Goal: Check status: Check status

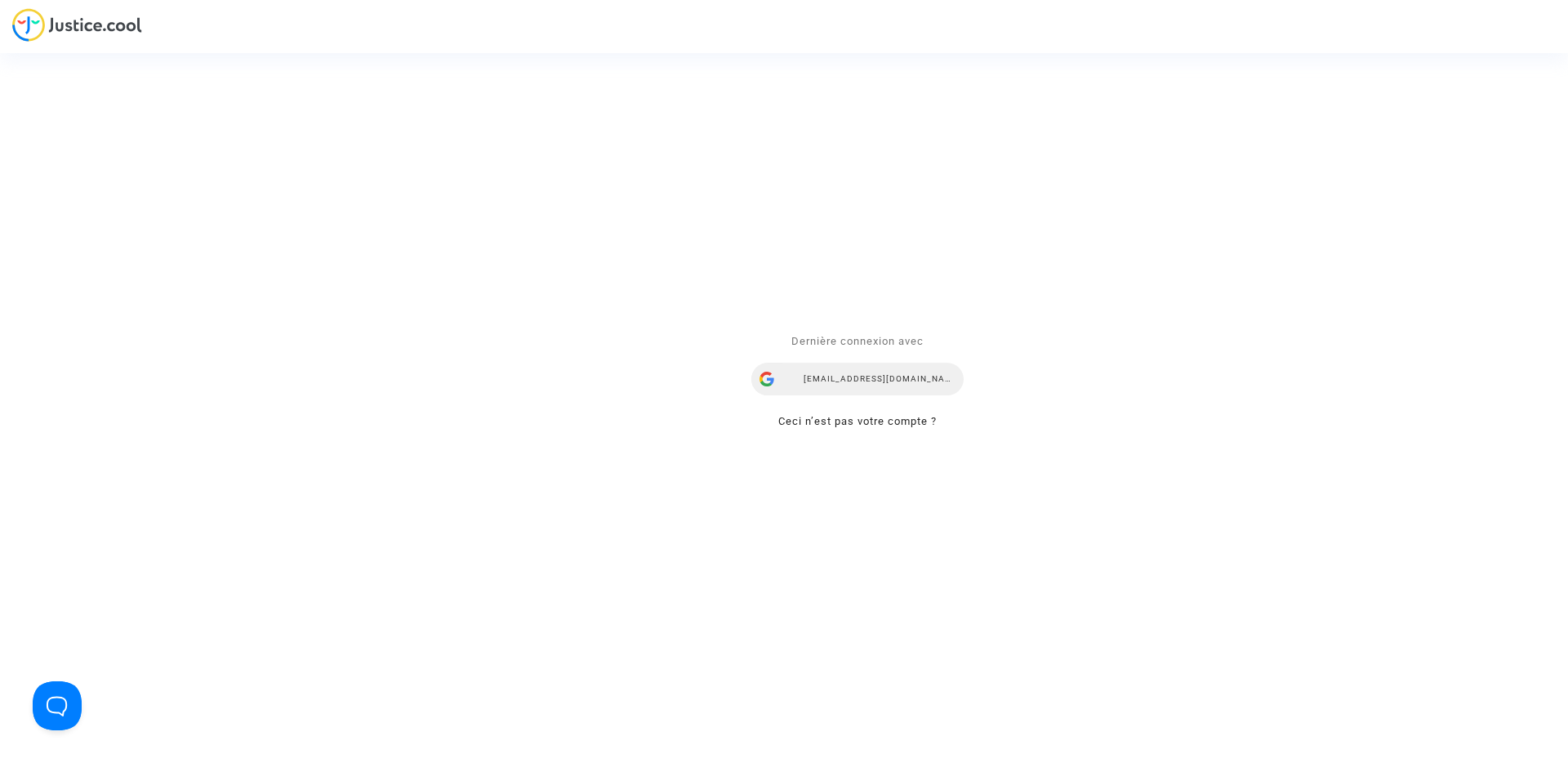
click at [868, 368] on div "airlines@refundmyticket.net" at bounding box center [857, 380] width 212 height 33
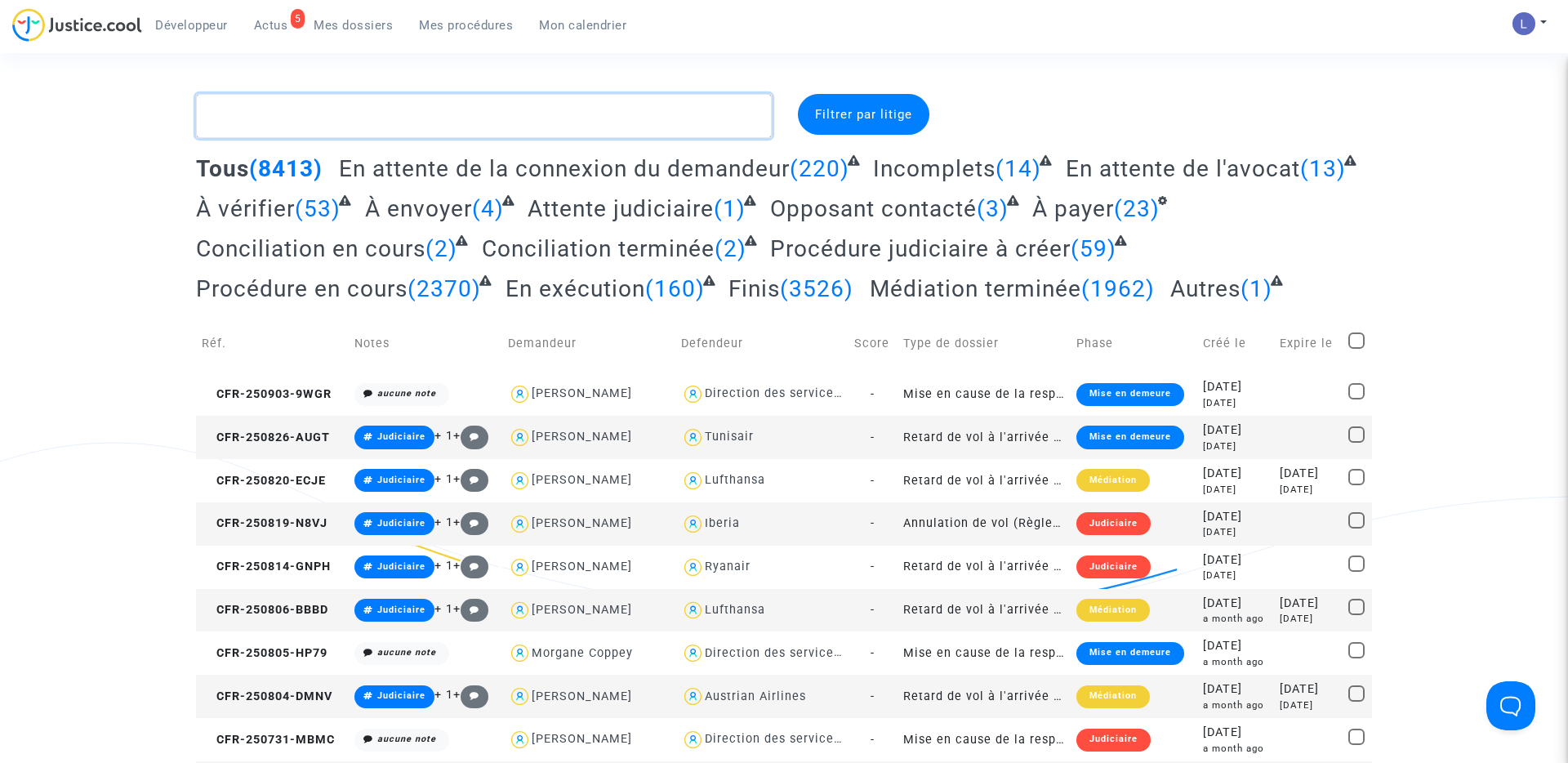
click at [322, 132] on textarea at bounding box center [484, 115] width 576 height 44
paste textarea "CFR-240711-A8RA"
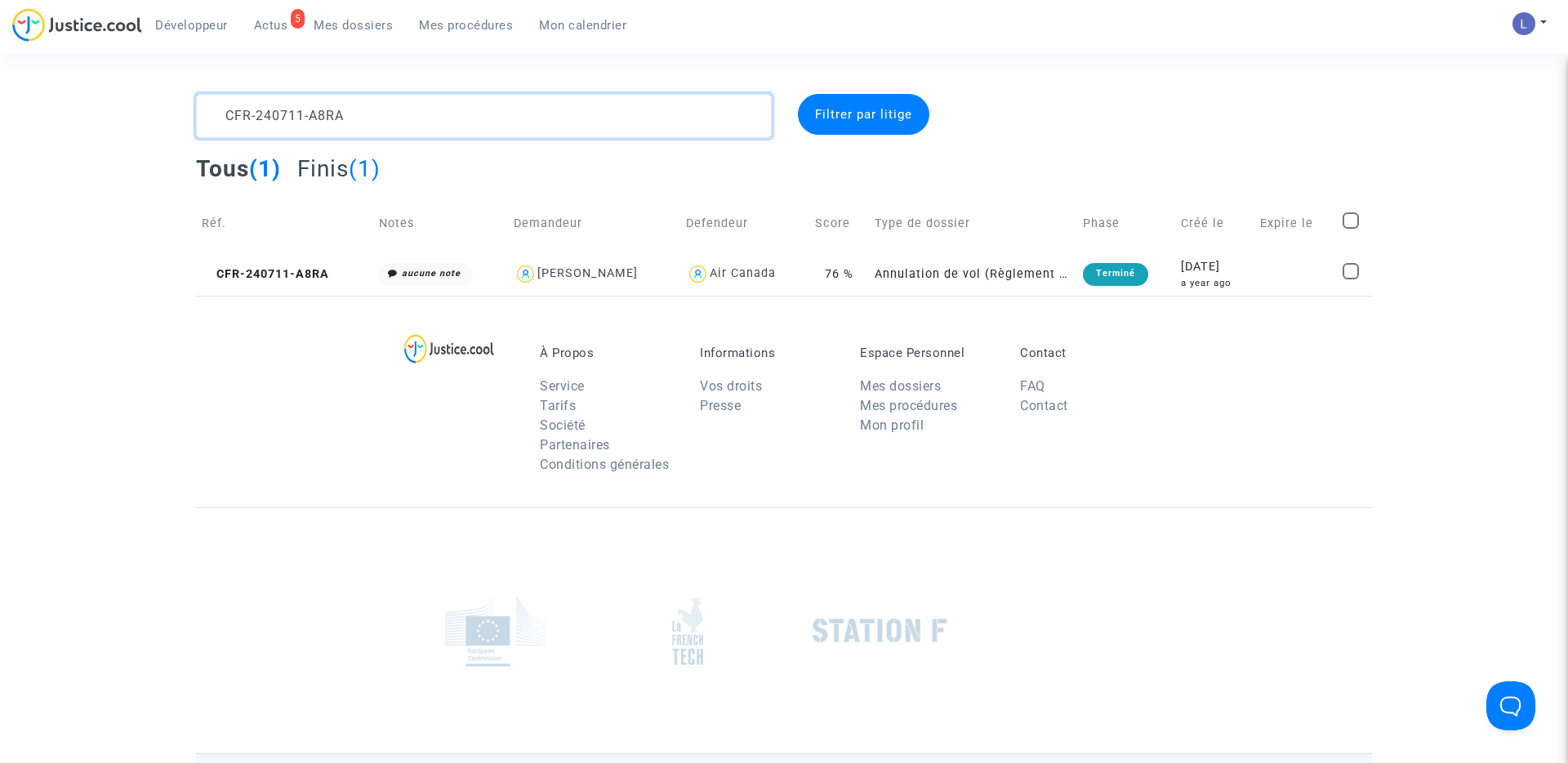
click at [199, 122] on textarea at bounding box center [484, 115] width 576 height 44
type textarea "CFR-240711-A8RA"
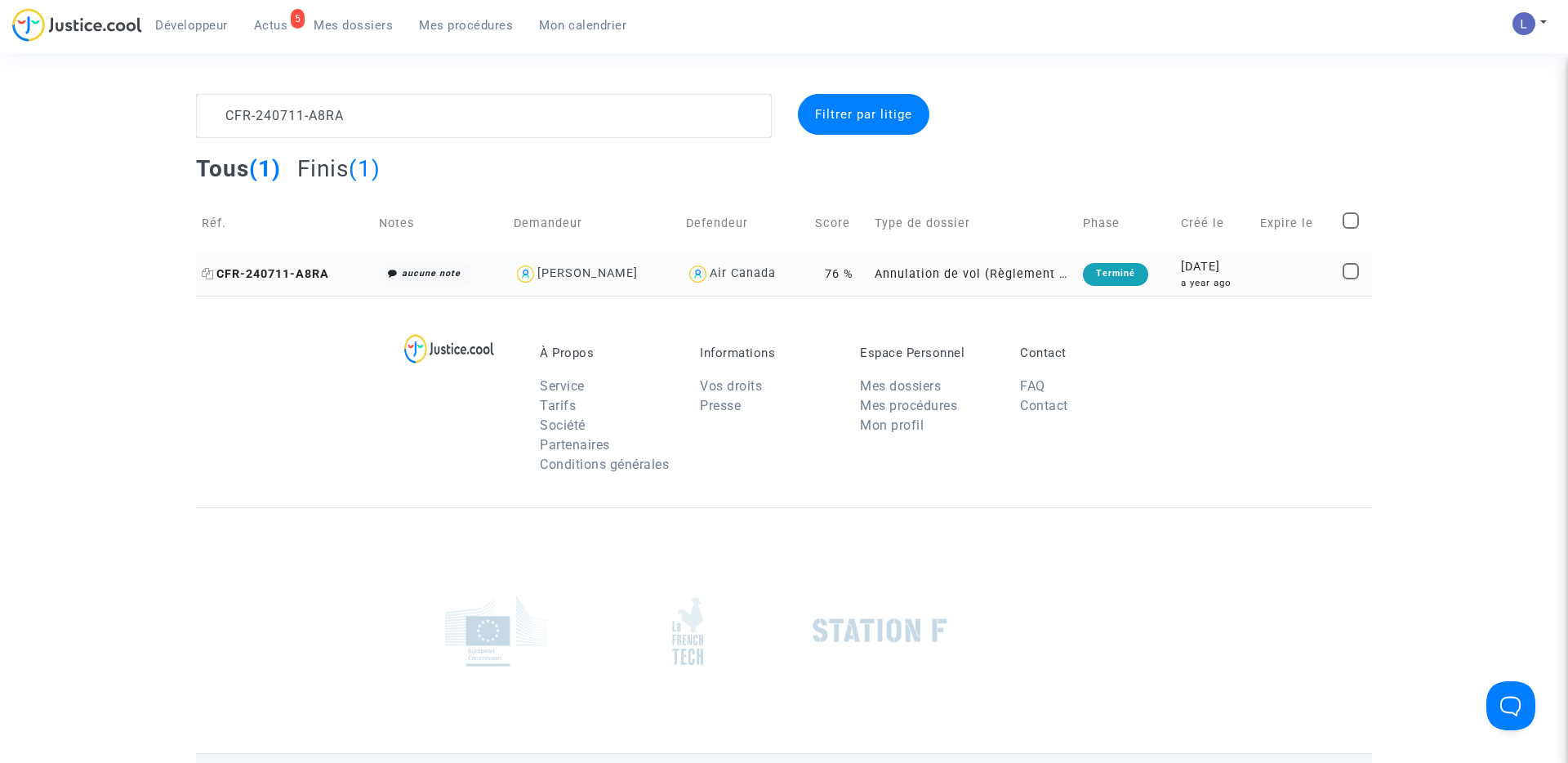
click at [274, 275] on span "CFR-240711-A8RA" at bounding box center [265, 273] width 127 height 14
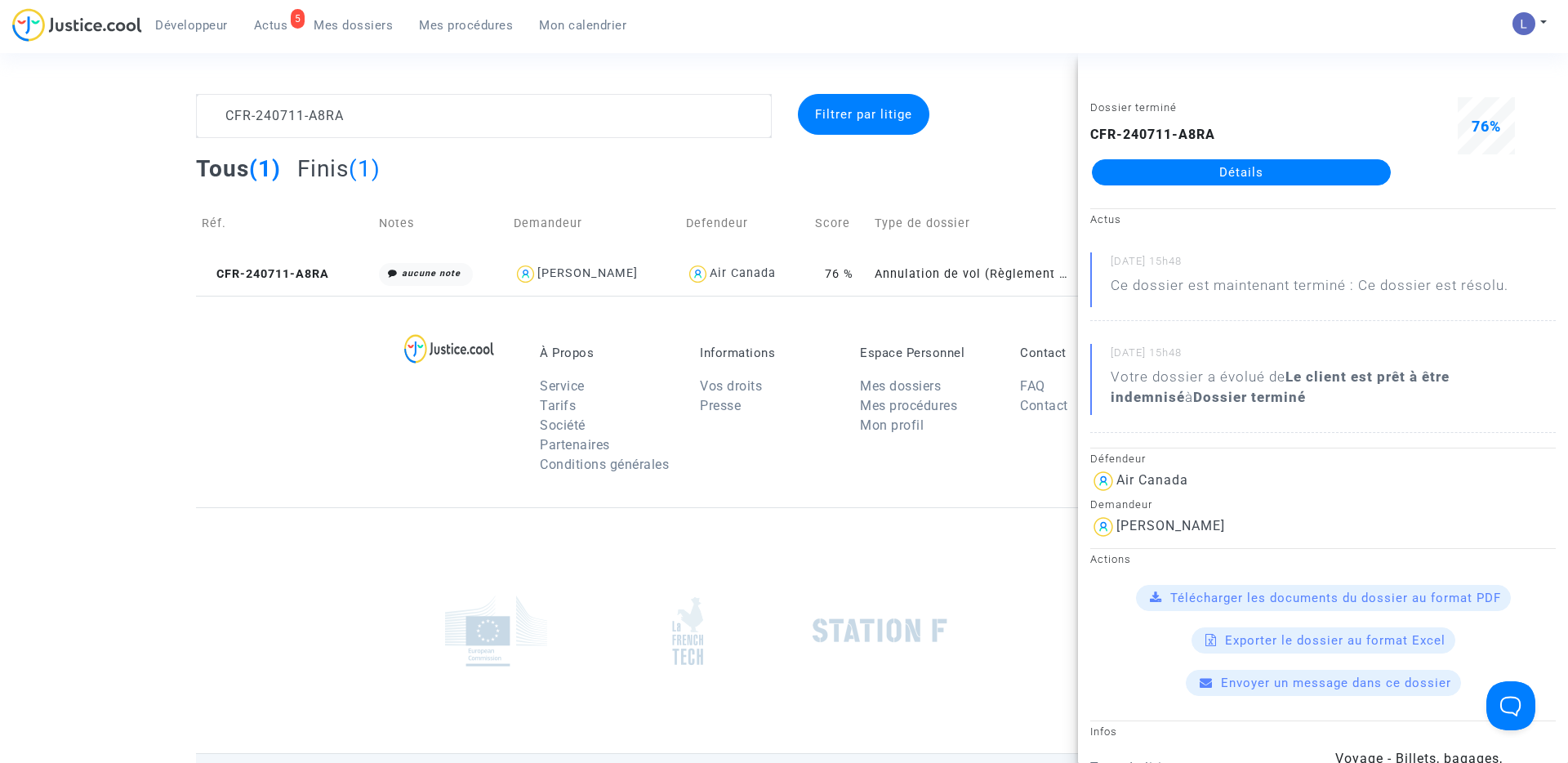
click at [1234, 172] on link "Détails" at bounding box center [1240, 172] width 298 height 26
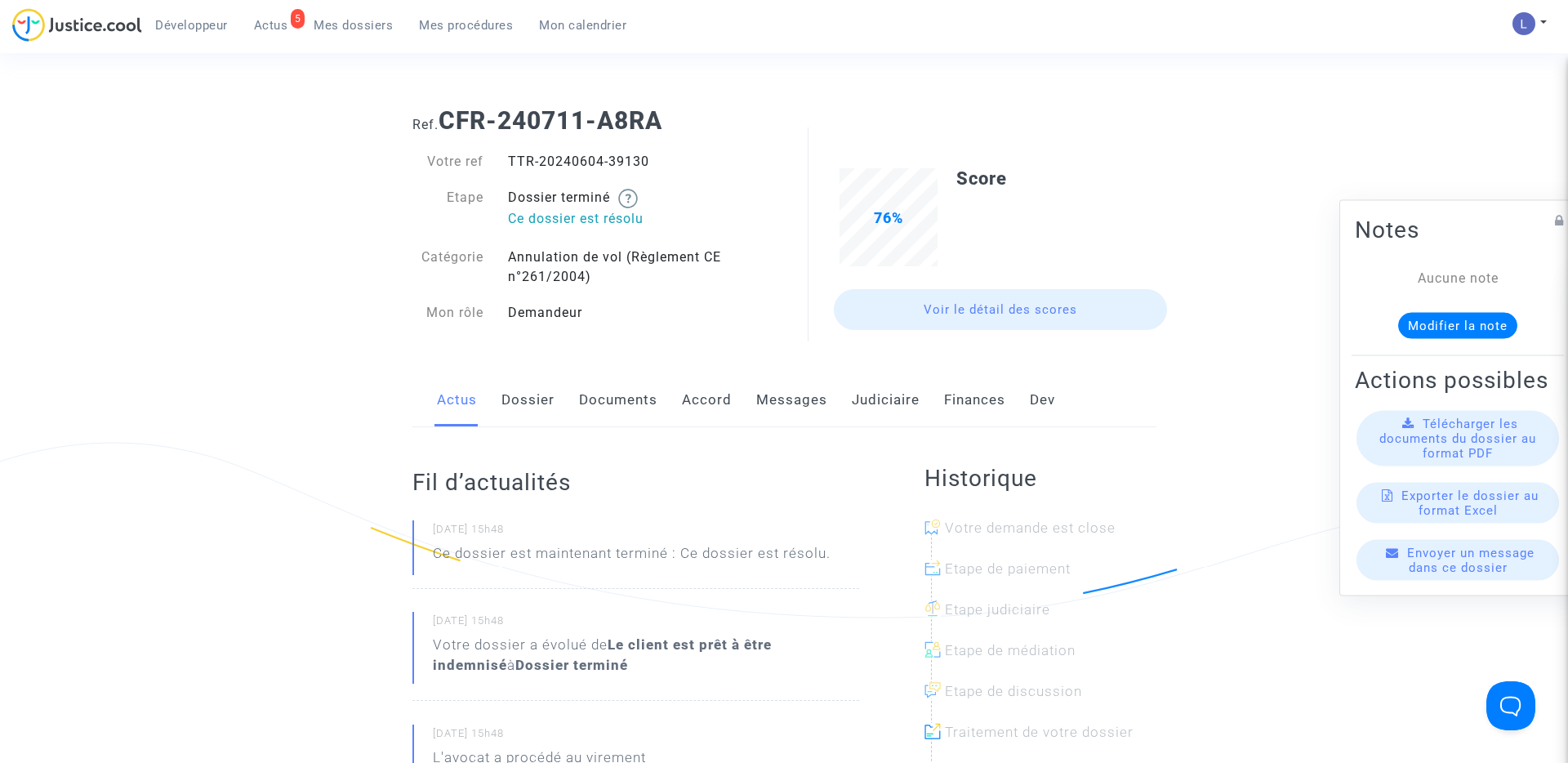
click at [898, 403] on link "Judiciaire" at bounding box center [886, 400] width 68 height 54
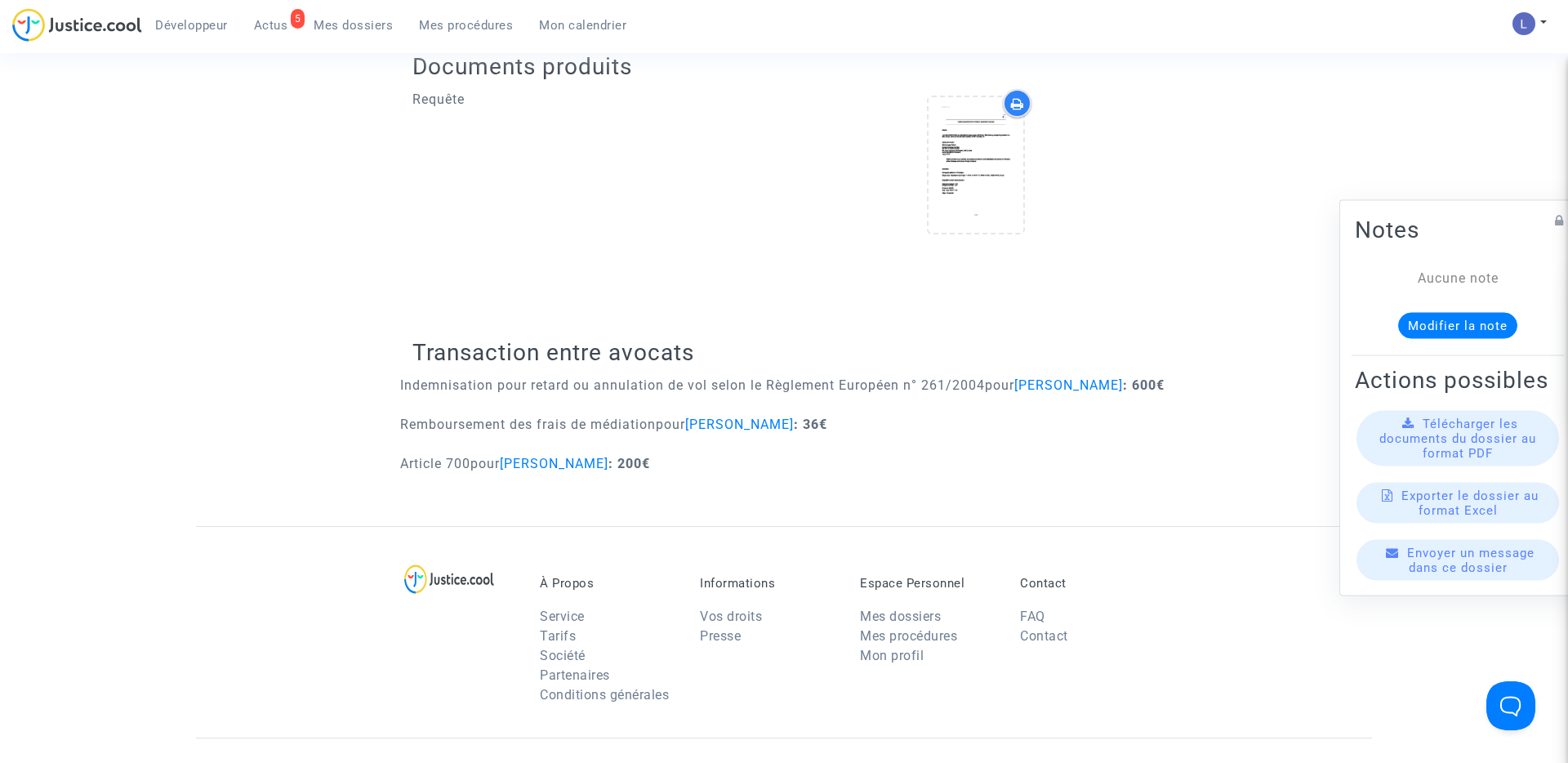
scroll to position [620, 0]
click at [260, 18] on span "Actus" at bounding box center [270, 25] width 34 height 15
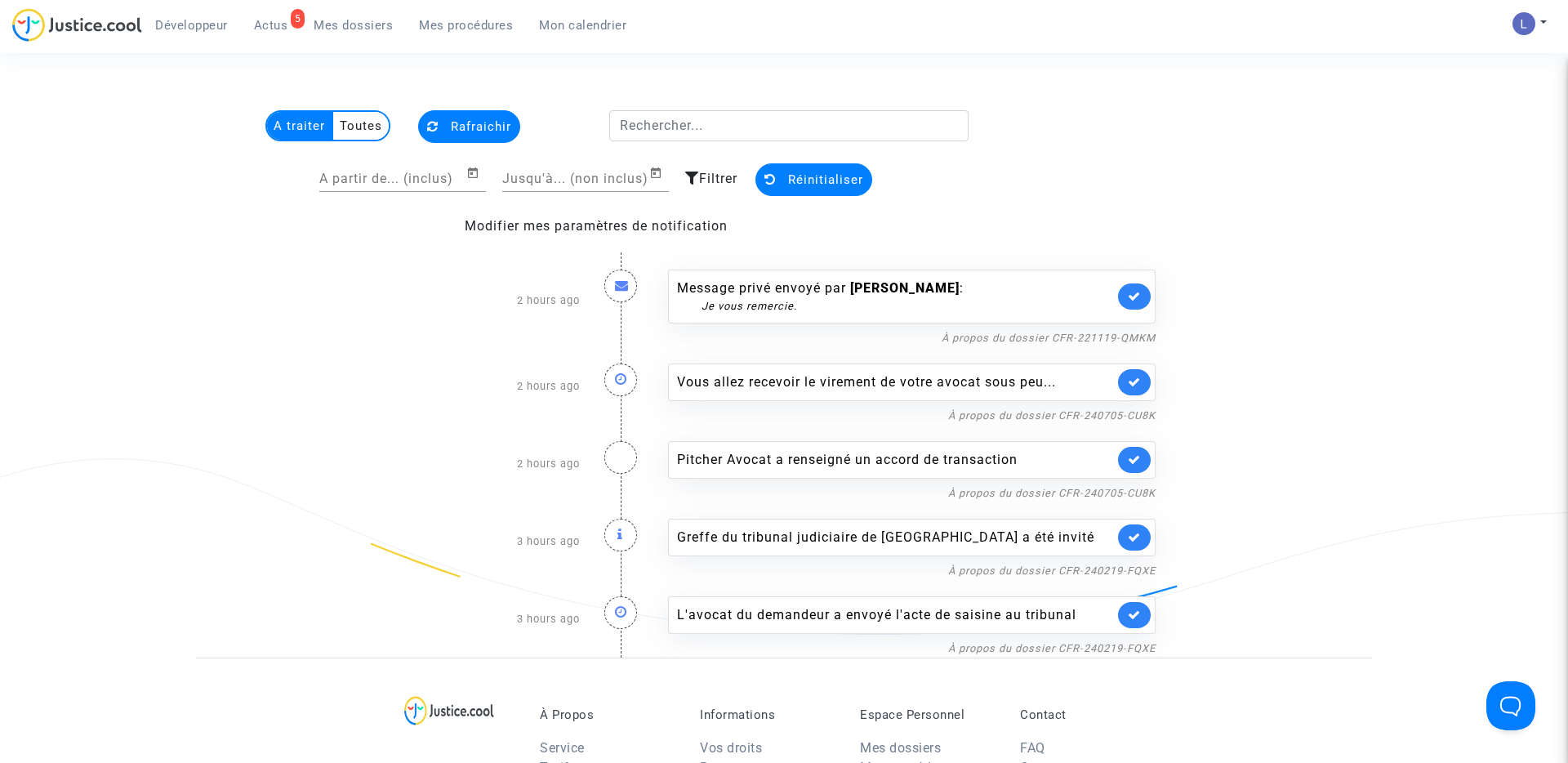
click at [1144, 293] on link at bounding box center [1134, 296] width 33 height 26
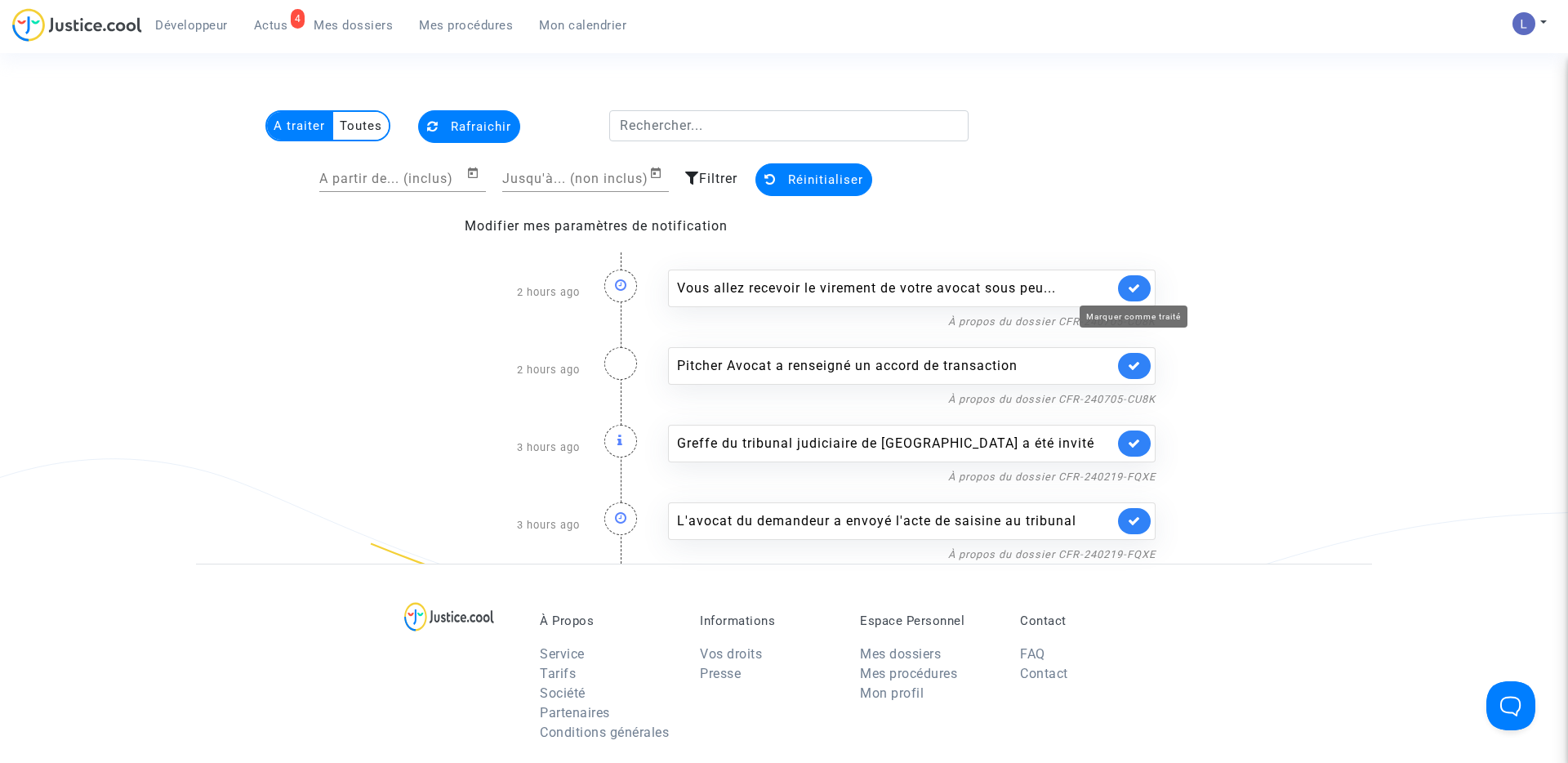
click at [1139, 292] on icon at bounding box center [1133, 288] width 13 height 13
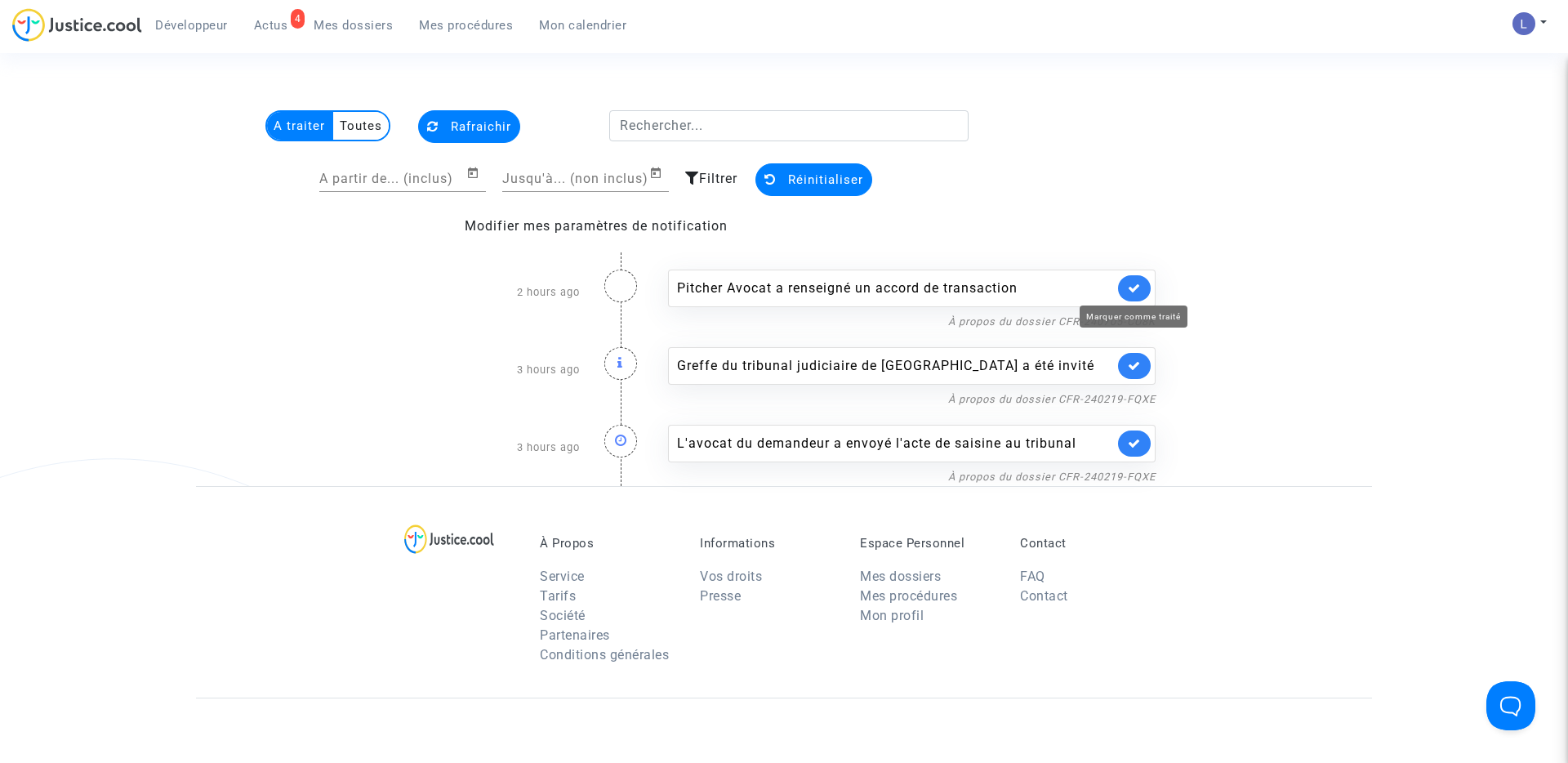
click at [1139, 292] on icon at bounding box center [1133, 288] width 13 height 13
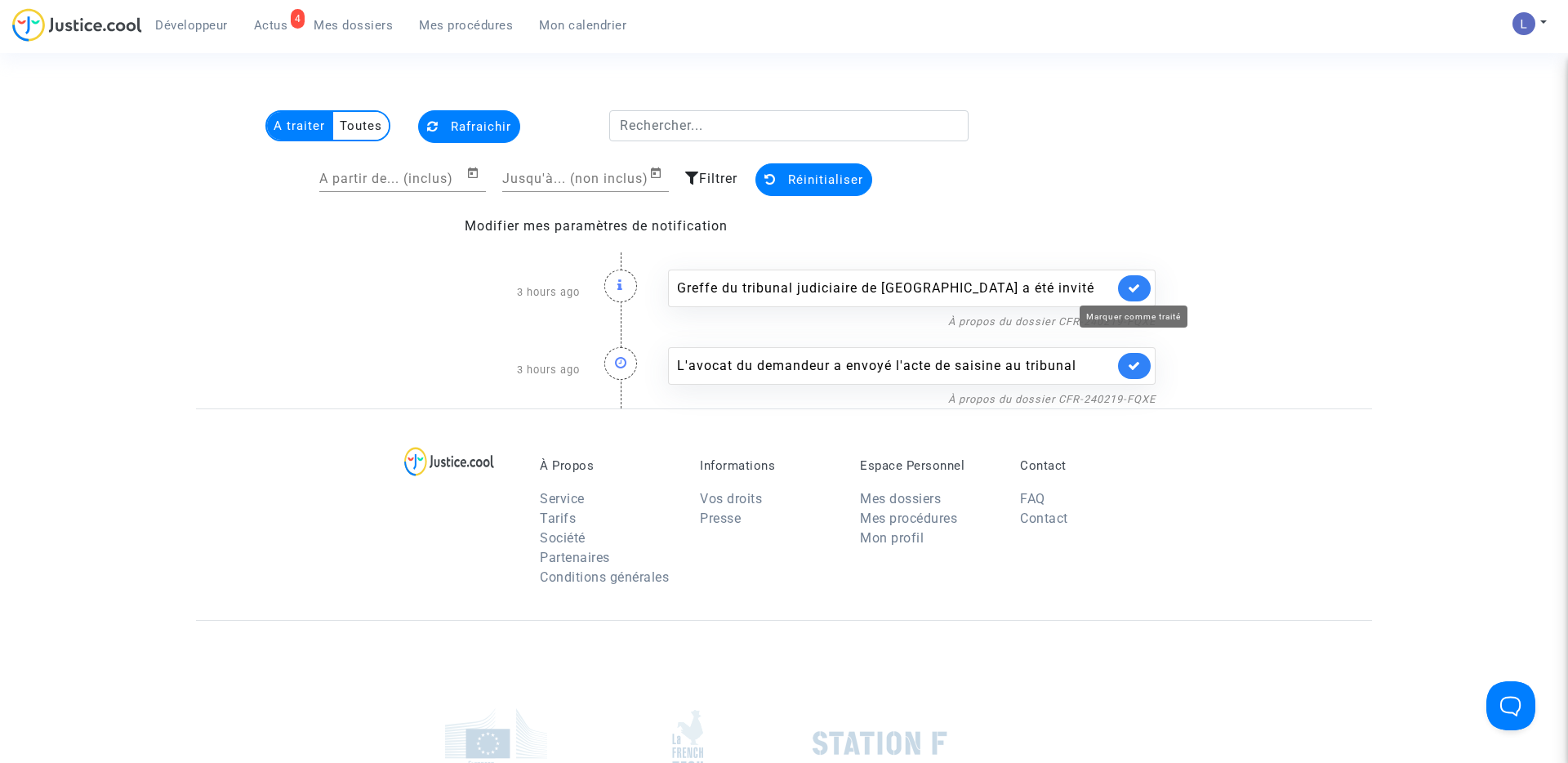
click at [1139, 292] on icon at bounding box center [1133, 288] width 13 height 13
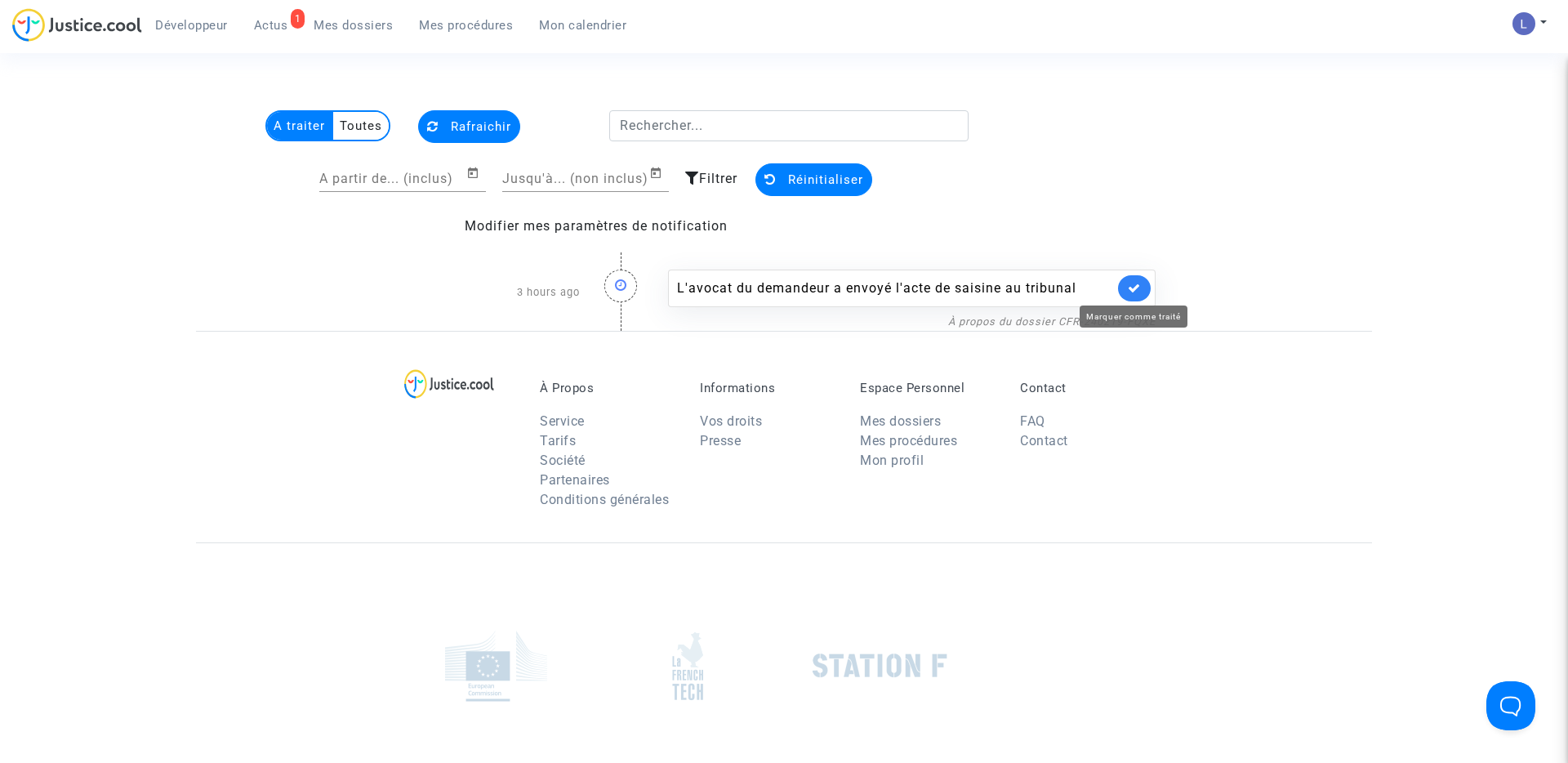
click at [1139, 292] on icon at bounding box center [1133, 288] width 13 height 13
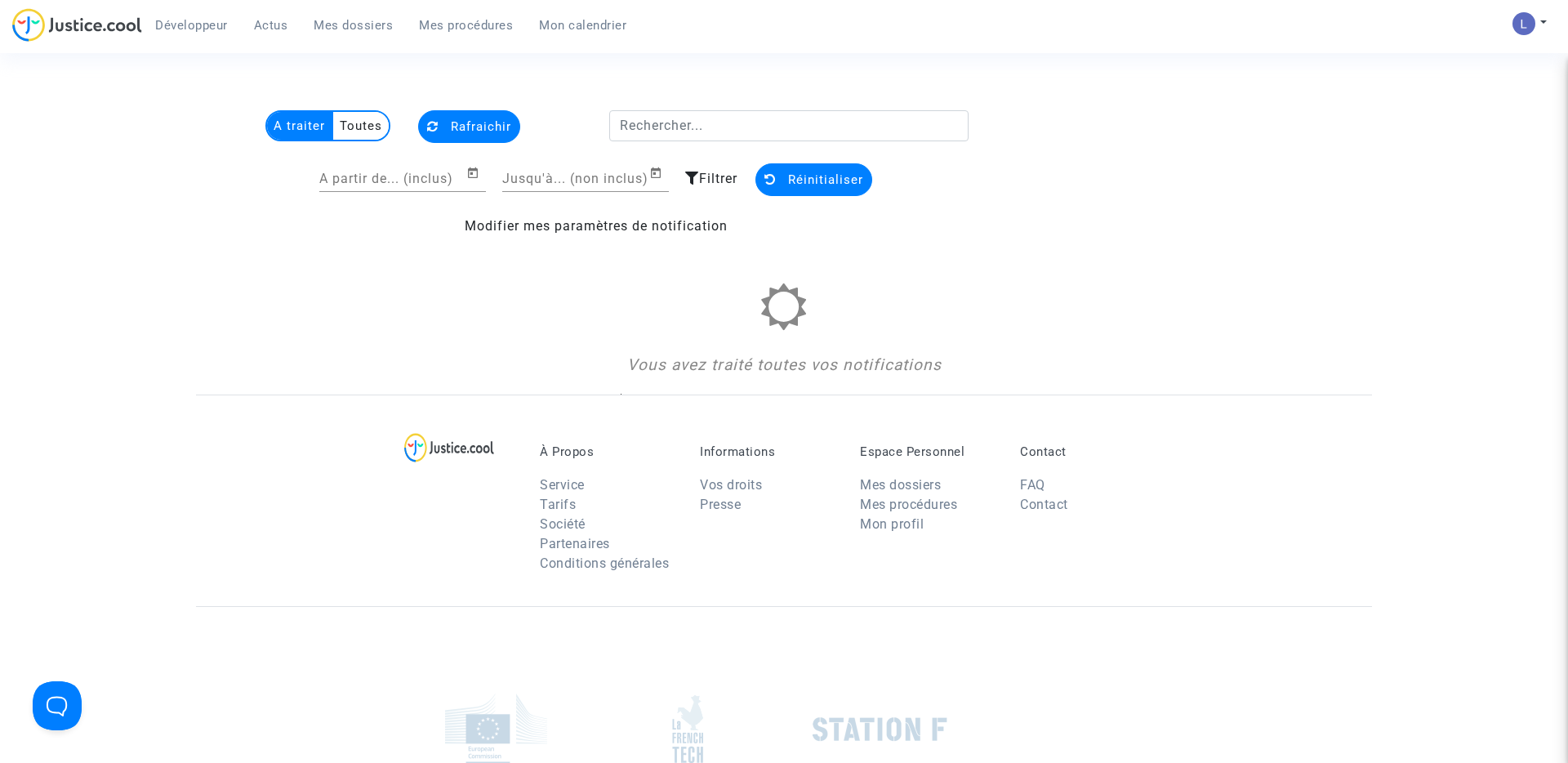
click at [353, 28] on span "Mes dossiers" at bounding box center [354, 25] width 79 height 15
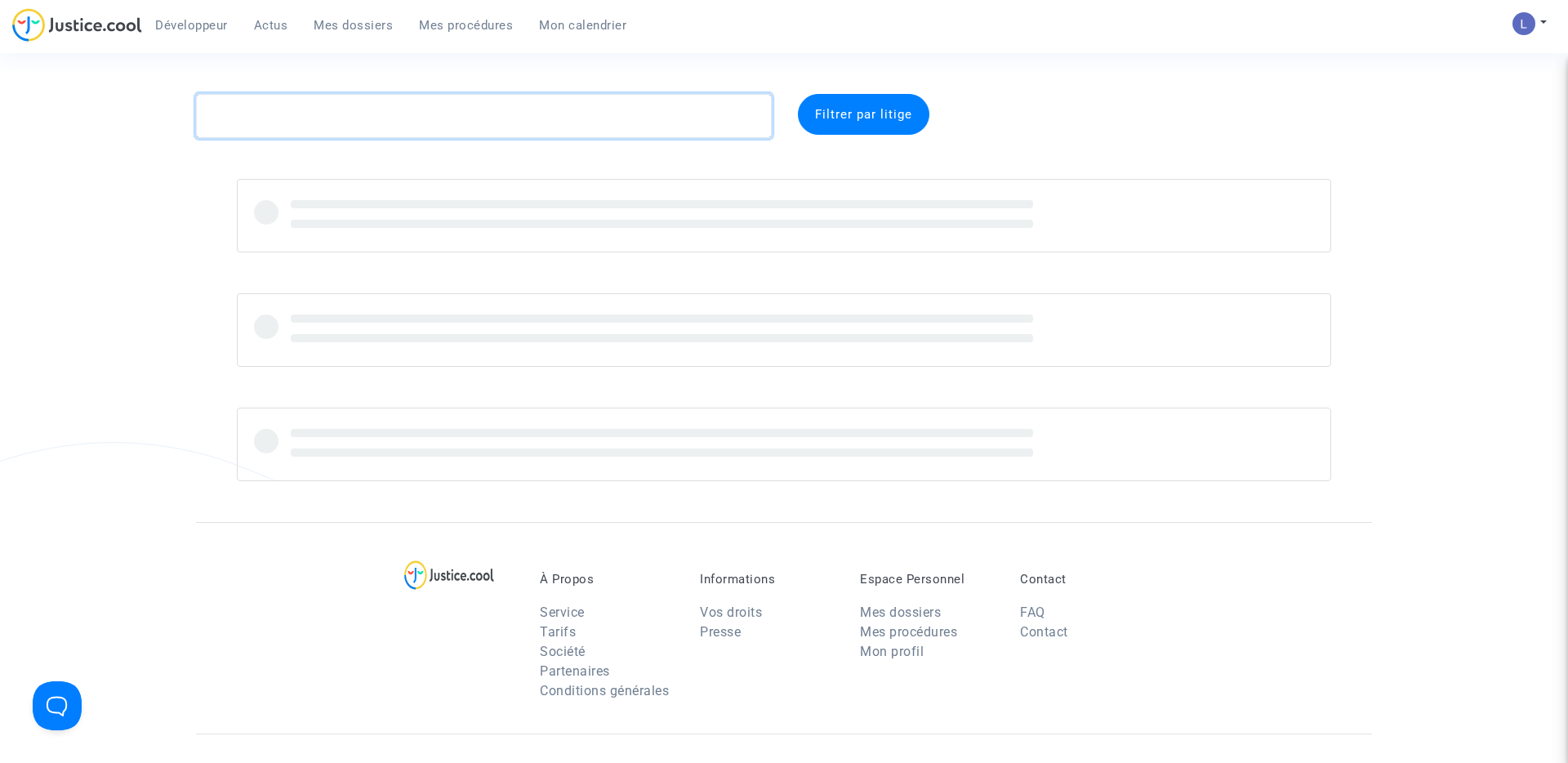
click at [272, 127] on textarea at bounding box center [484, 115] width 576 height 44
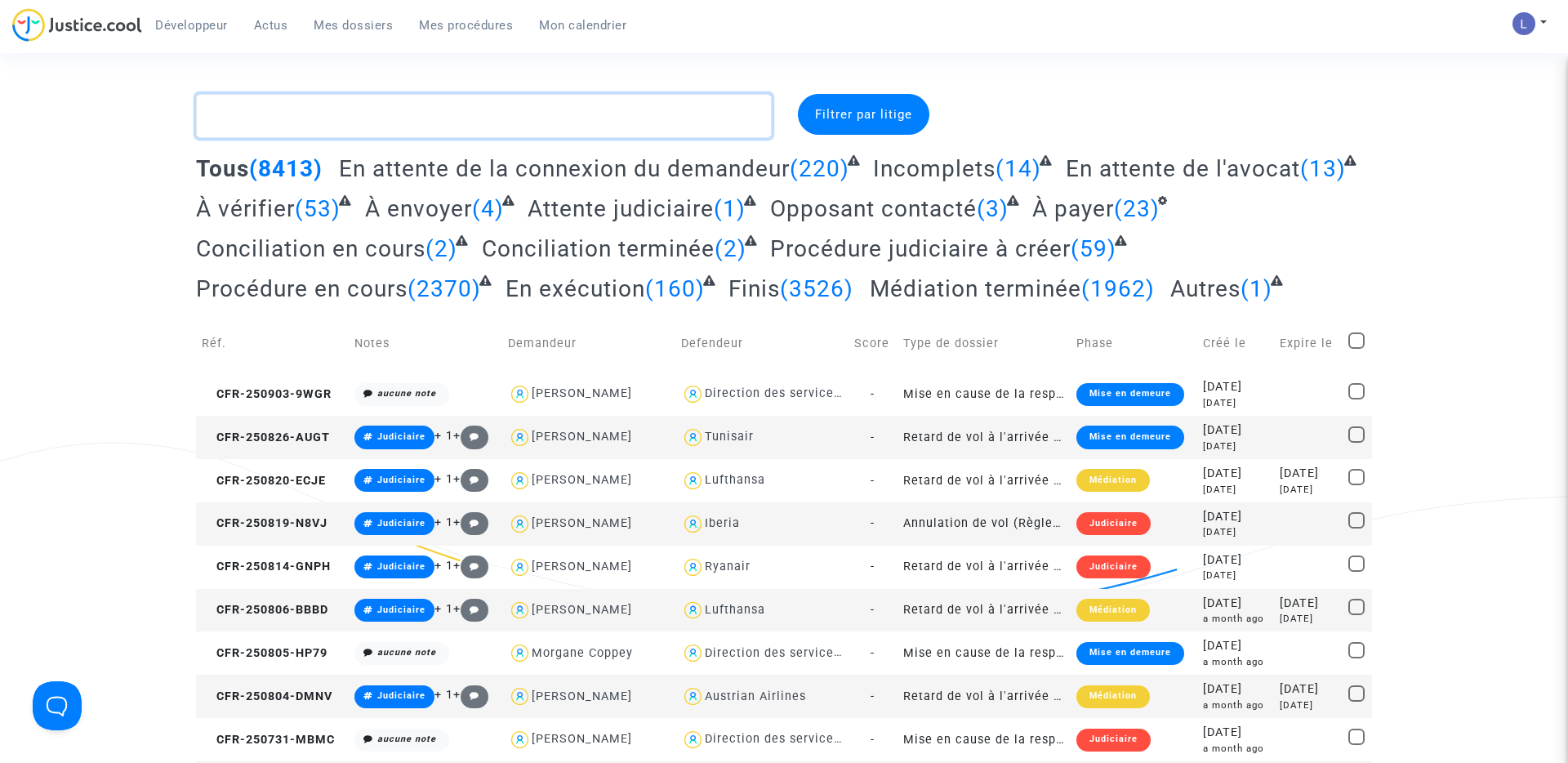
click at [293, 112] on textarea at bounding box center [484, 115] width 576 height 44
paste textarea "CFR-230122-NFAE"
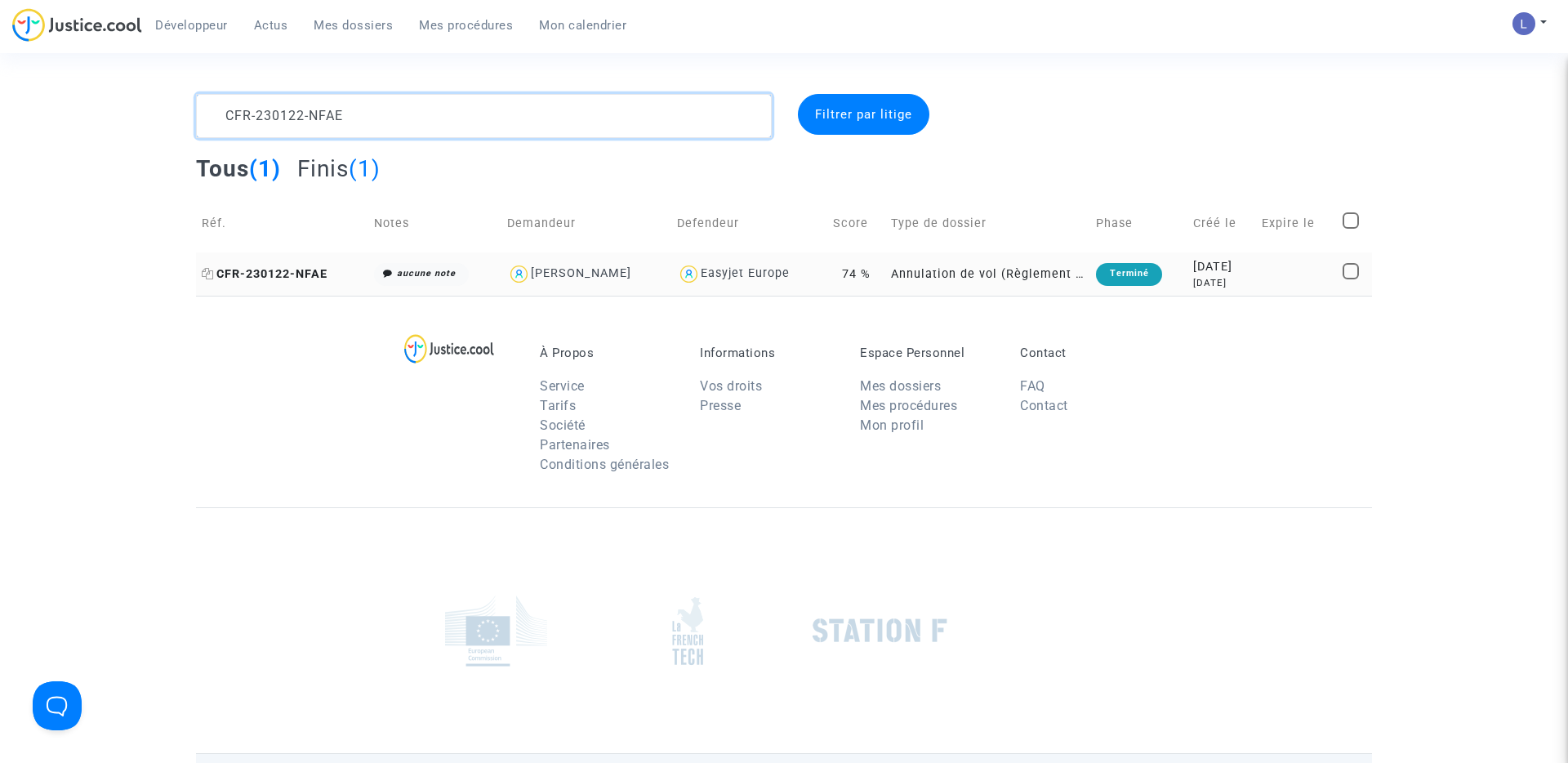
type textarea "CFR-230122-NFAE"
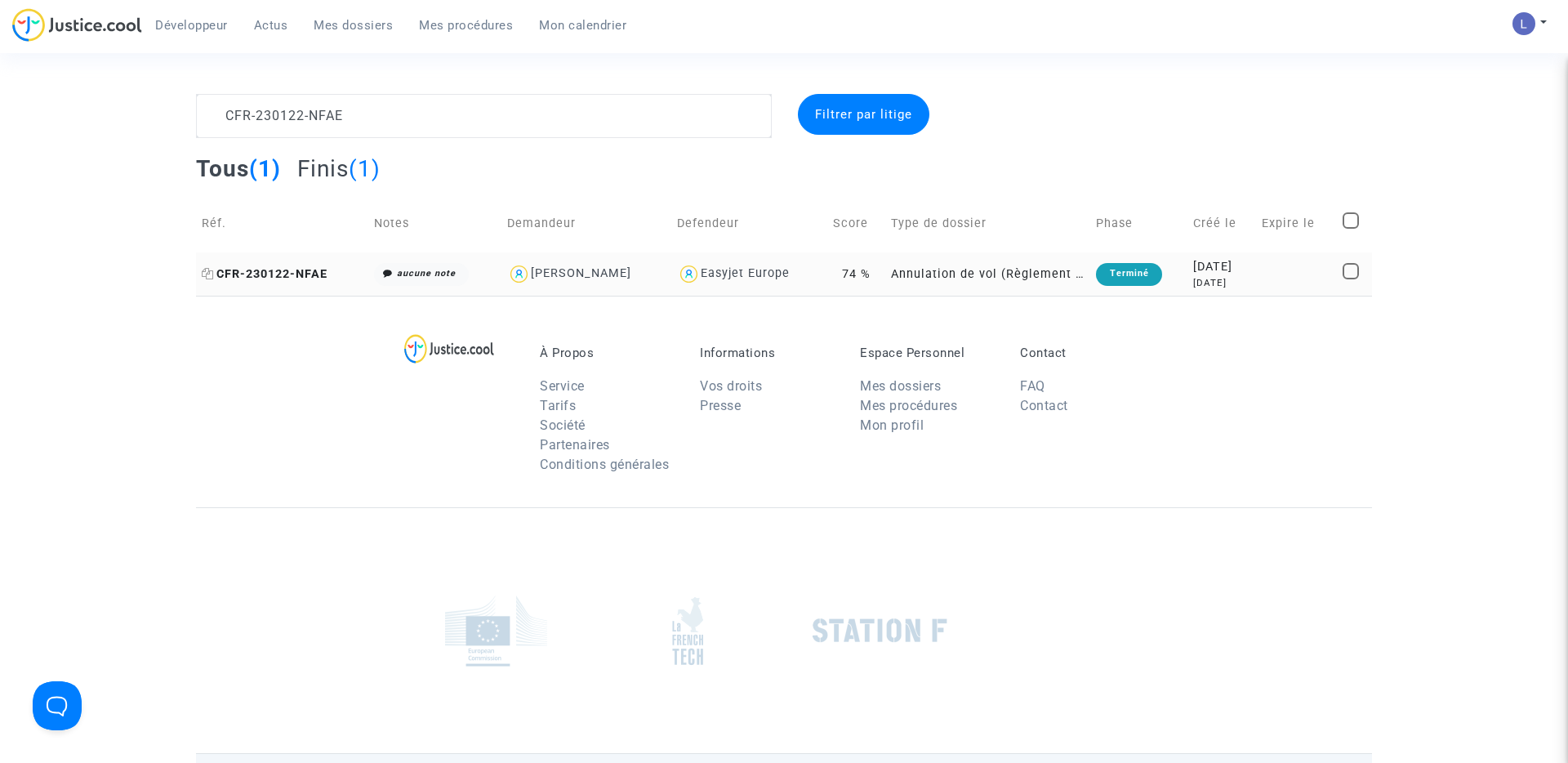
click at [267, 272] on span "CFR-230122-NFAE" at bounding box center [265, 273] width 126 height 14
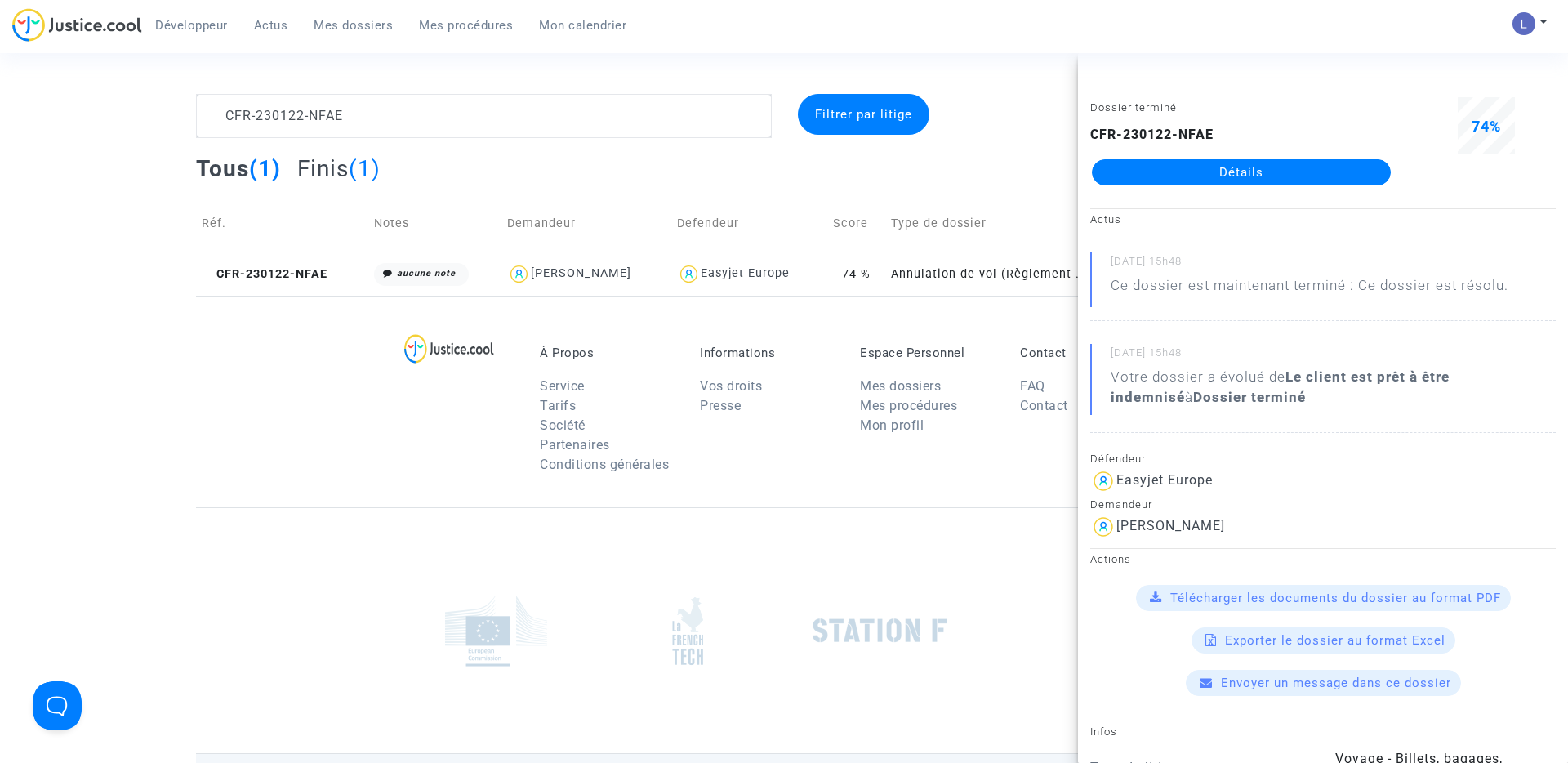
click at [1206, 175] on link "Détails" at bounding box center [1240, 172] width 298 height 26
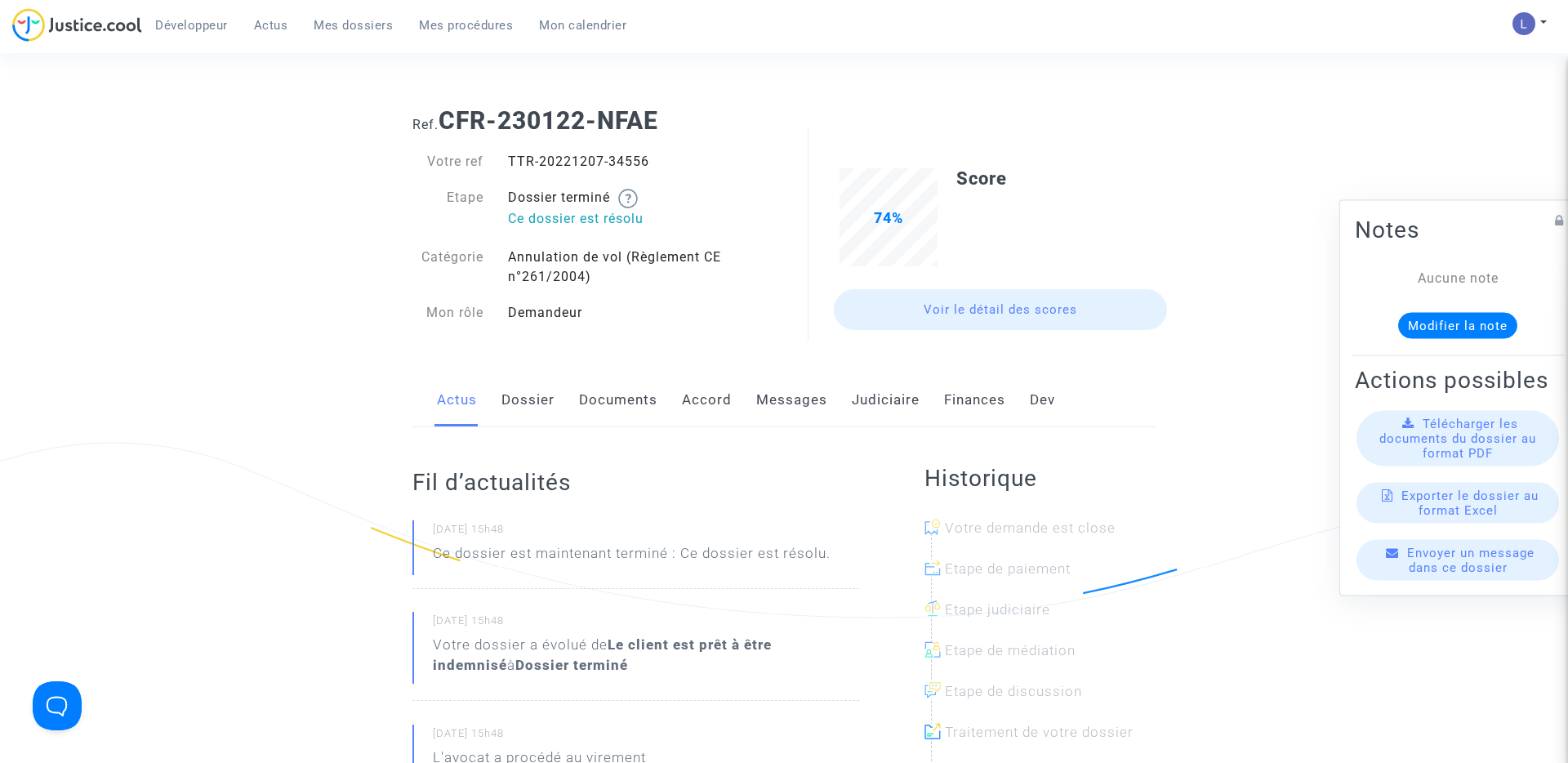
click at [872, 405] on link "Judiciaire" at bounding box center [886, 400] width 68 height 54
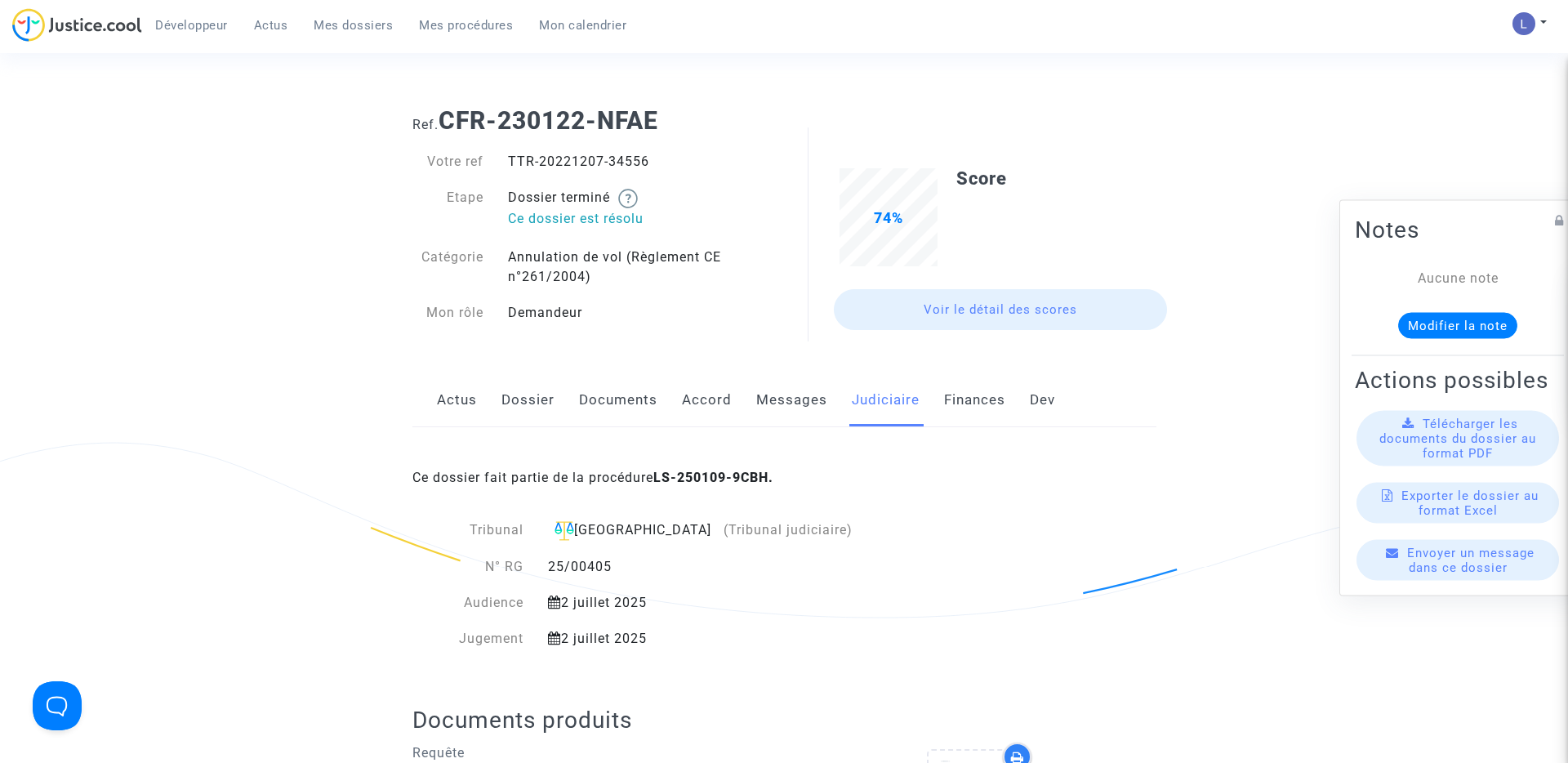
click at [343, 23] on span "Mes dossiers" at bounding box center [354, 25] width 79 height 15
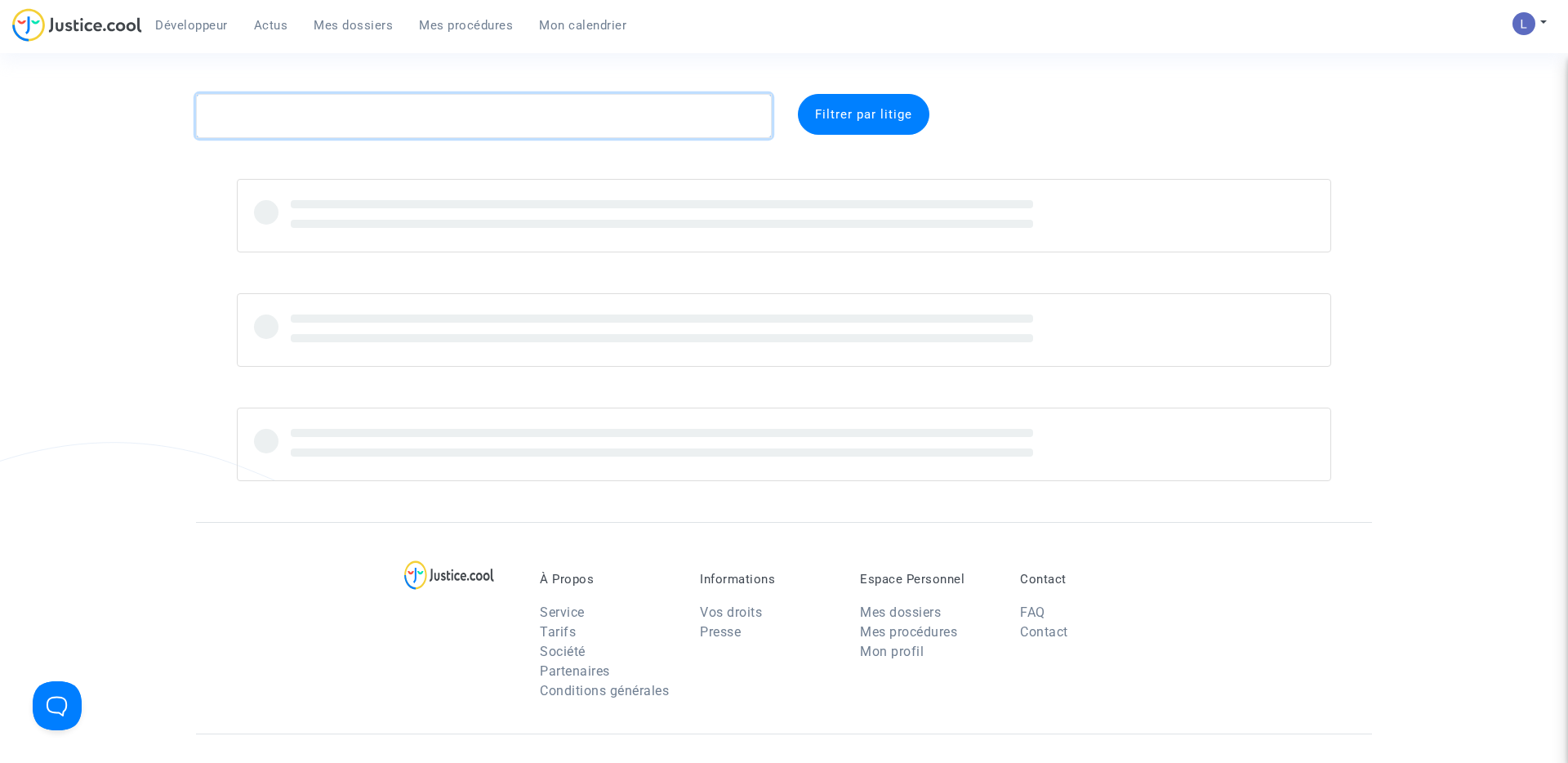
click at [275, 124] on textarea at bounding box center [484, 115] width 576 height 44
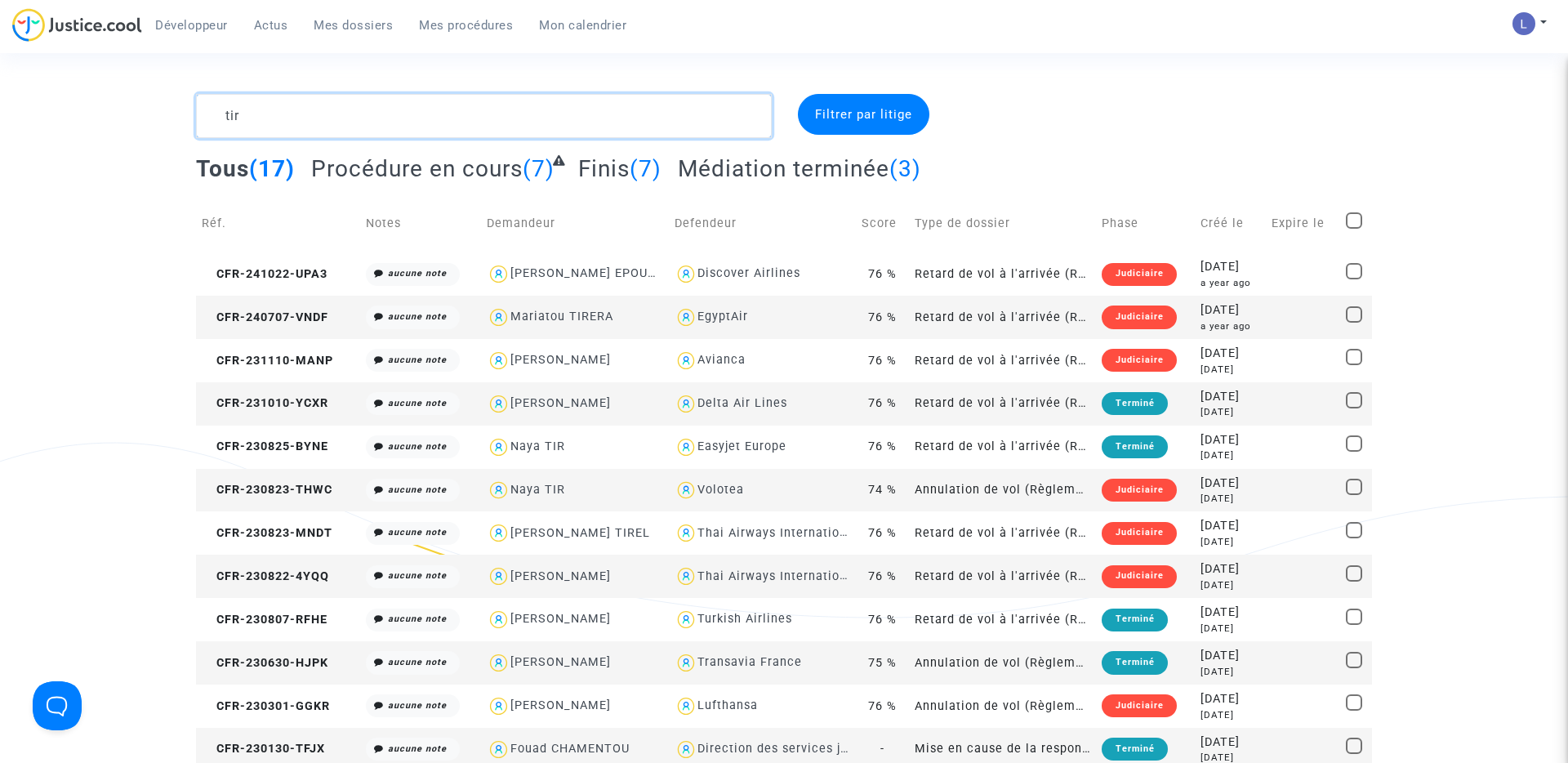
click at [320, 112] on textarea at bounding box center [484, 115] width 576 height 44
paste textarea "CFR-250611-A7F8"
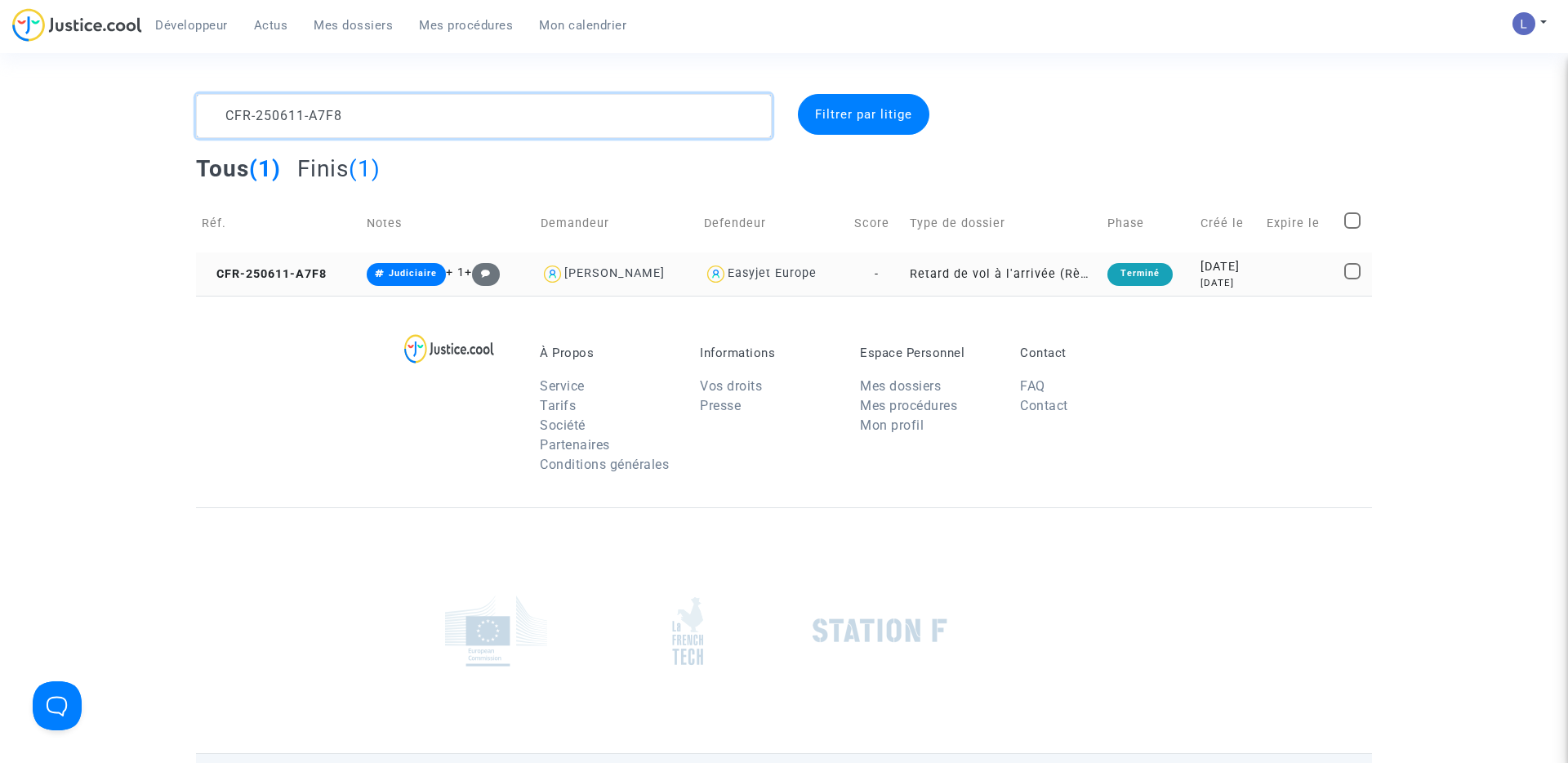
type textarea "CFR-250611-A7F8"
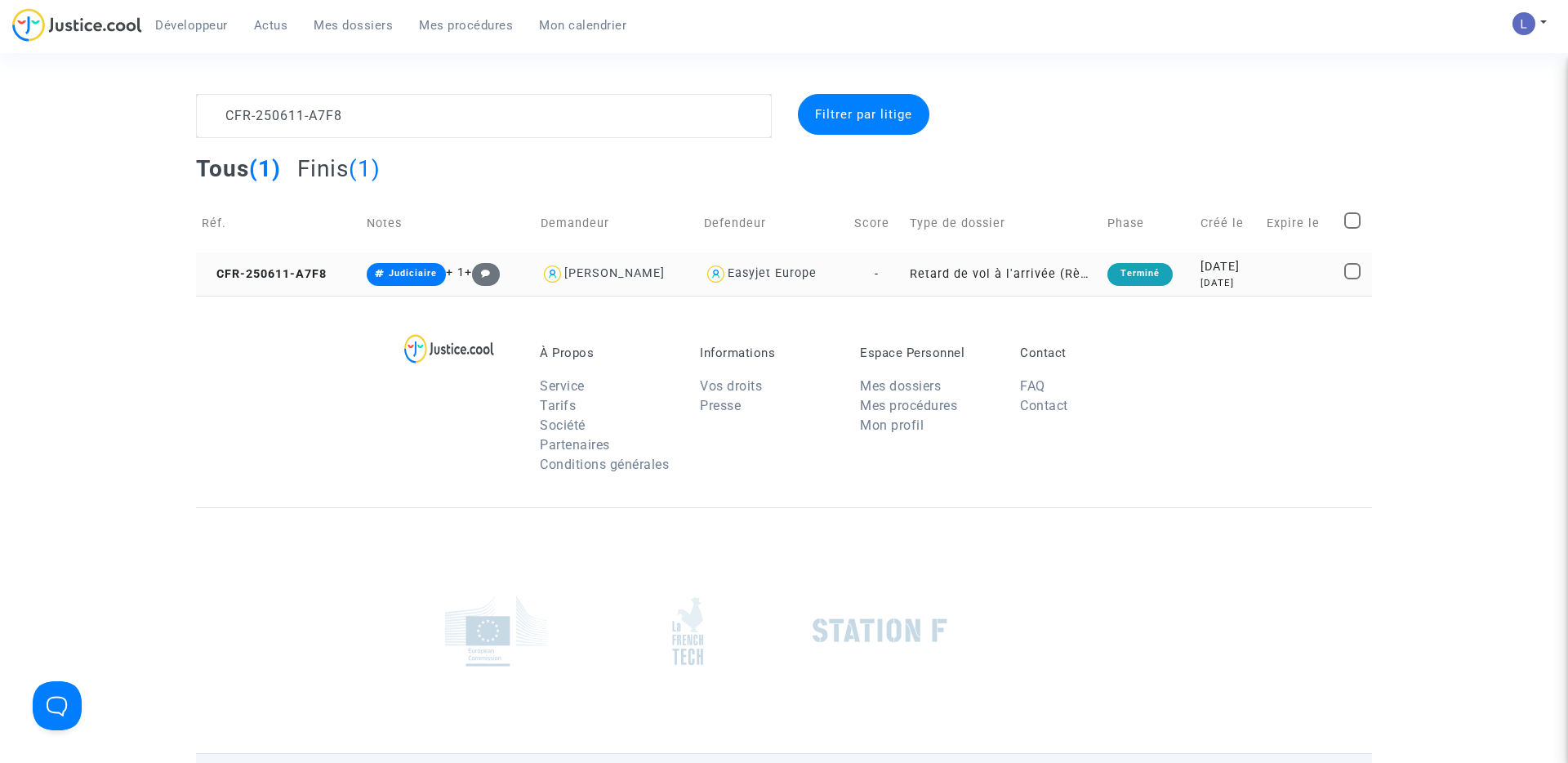
click at [278, 285] on td "CFR-250611-A7F8" at bounding box center [278, 273] width 165 height 44
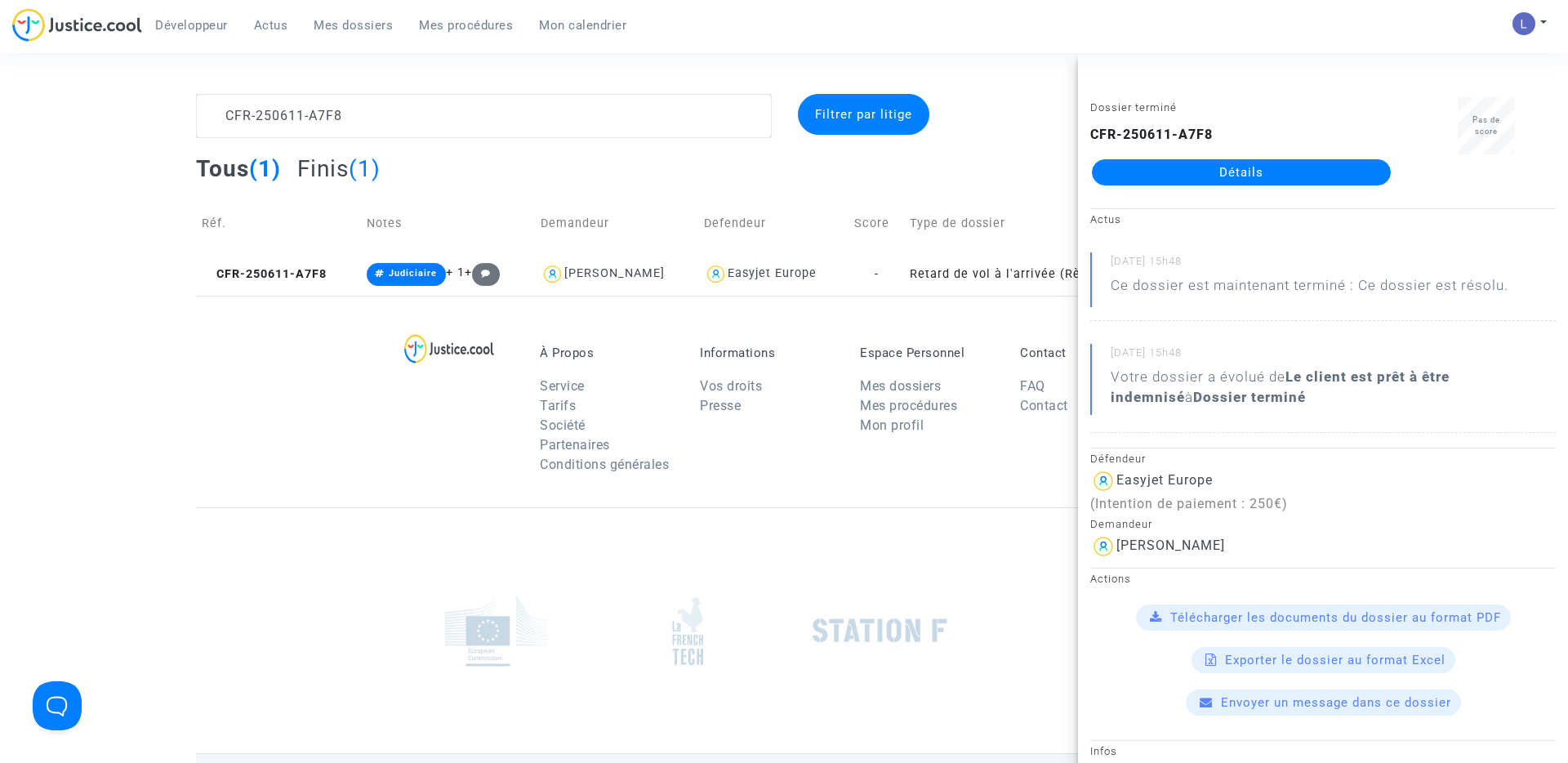
click at [1227, 175] on link "Détails" at bounding box center [1240, 172] width 298 height 26
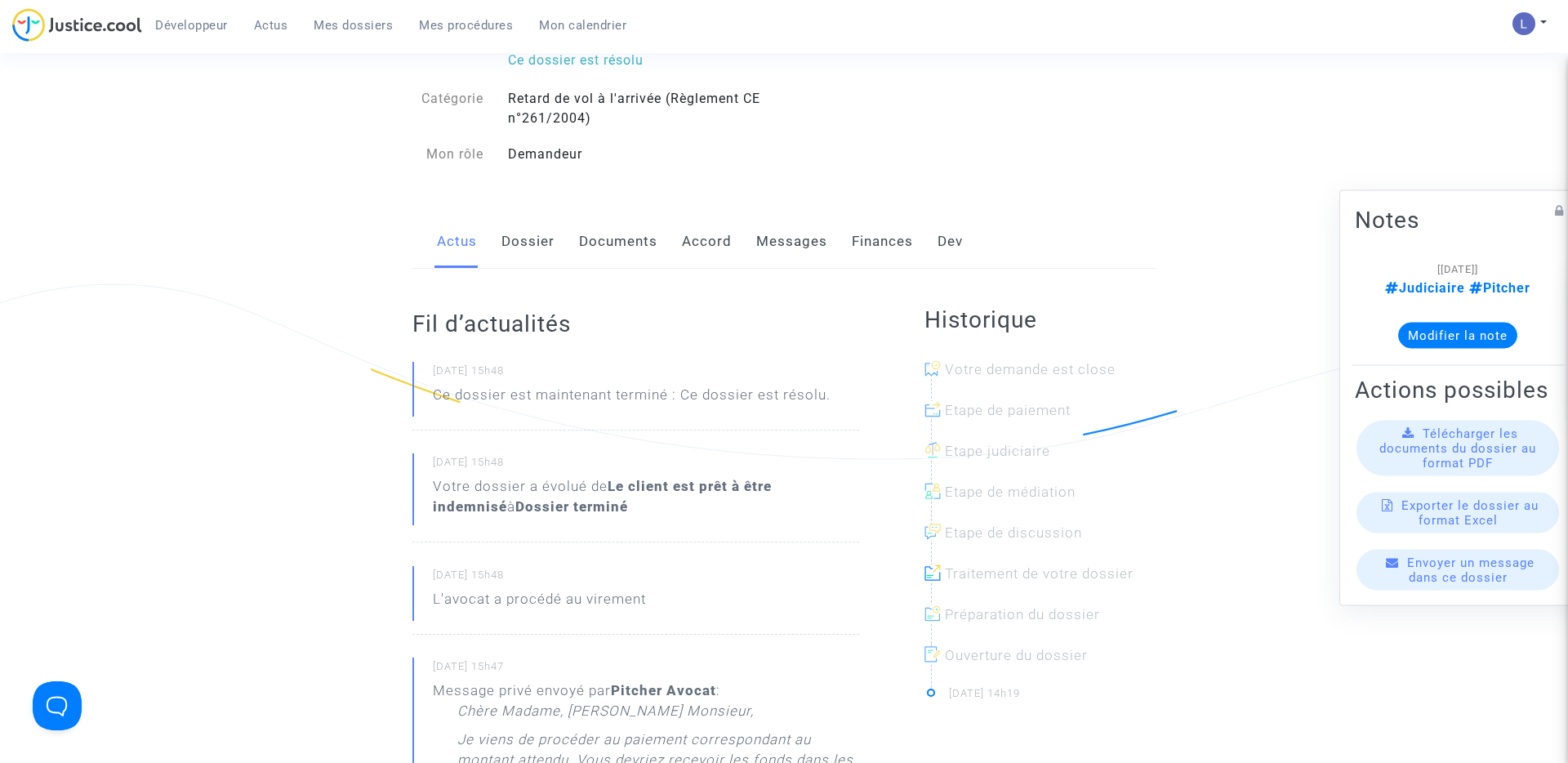
scroll to position [162, 0]
click at [794, 238] on link "Messages" at bounding box center [791, 238] width 71 height 54
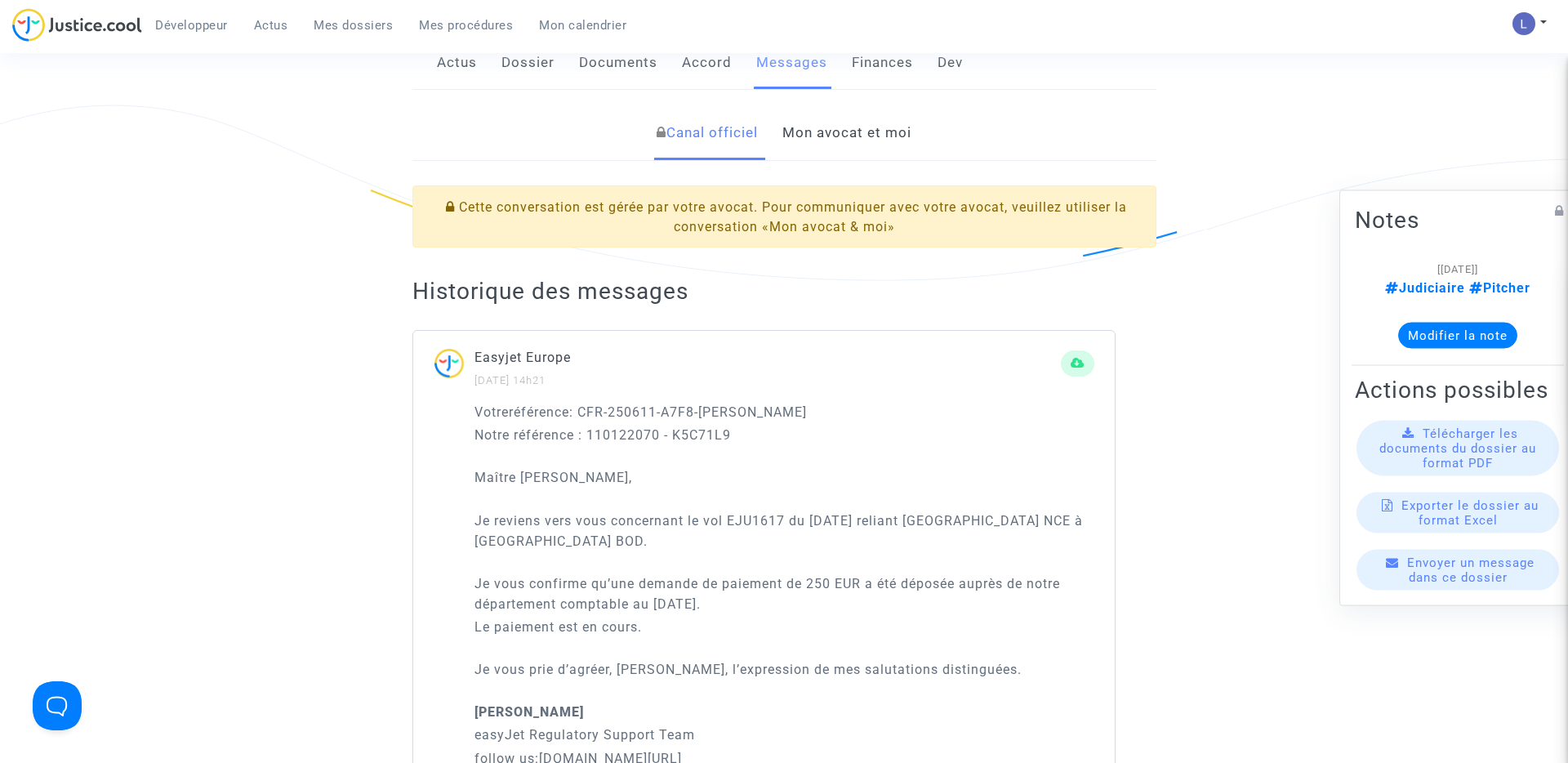
scroll to position [174, 0]
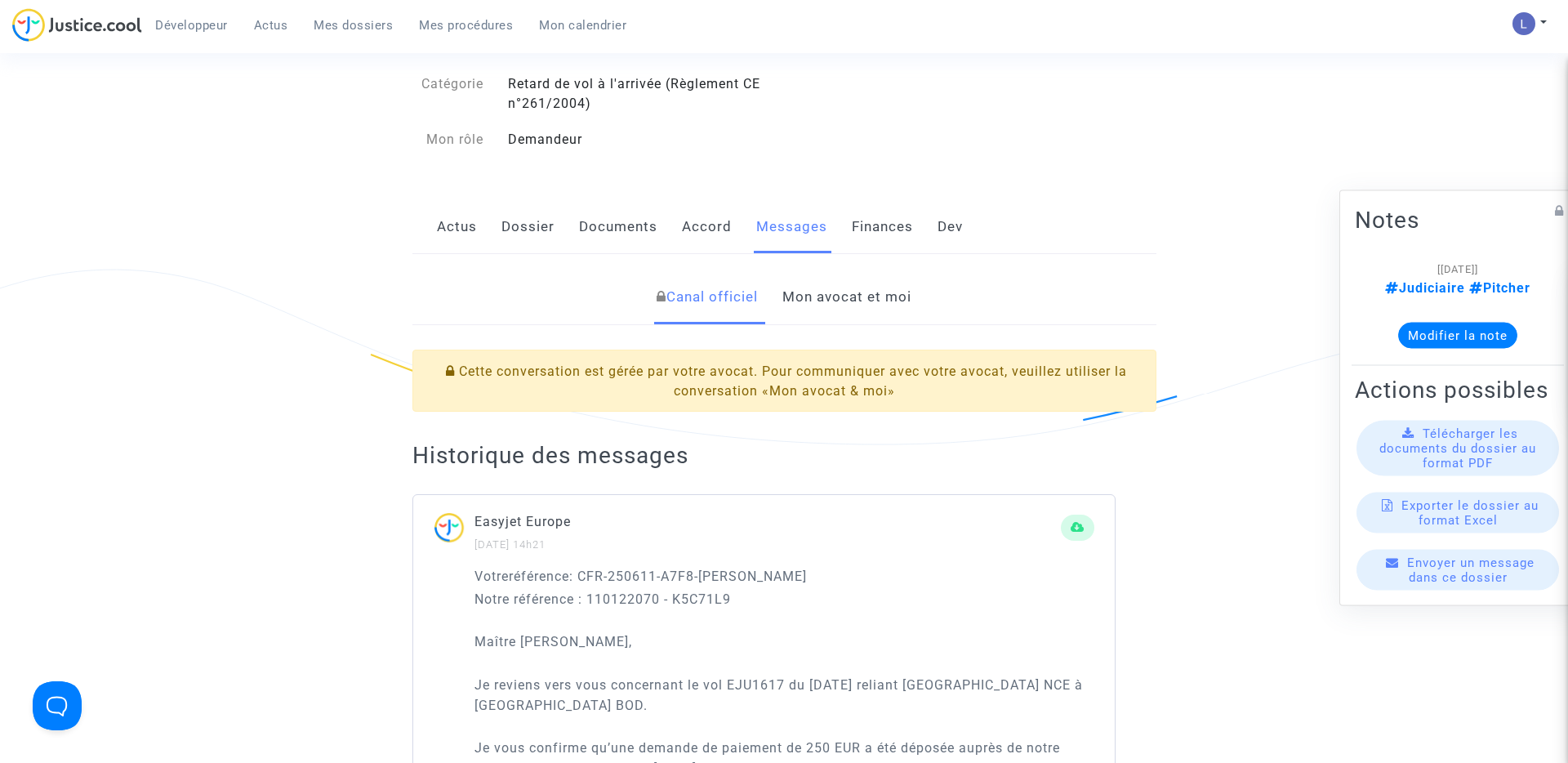
click at [846, 296] on link "Mon avocat et moi" at bounding box center [846, 298] width 129 height 54
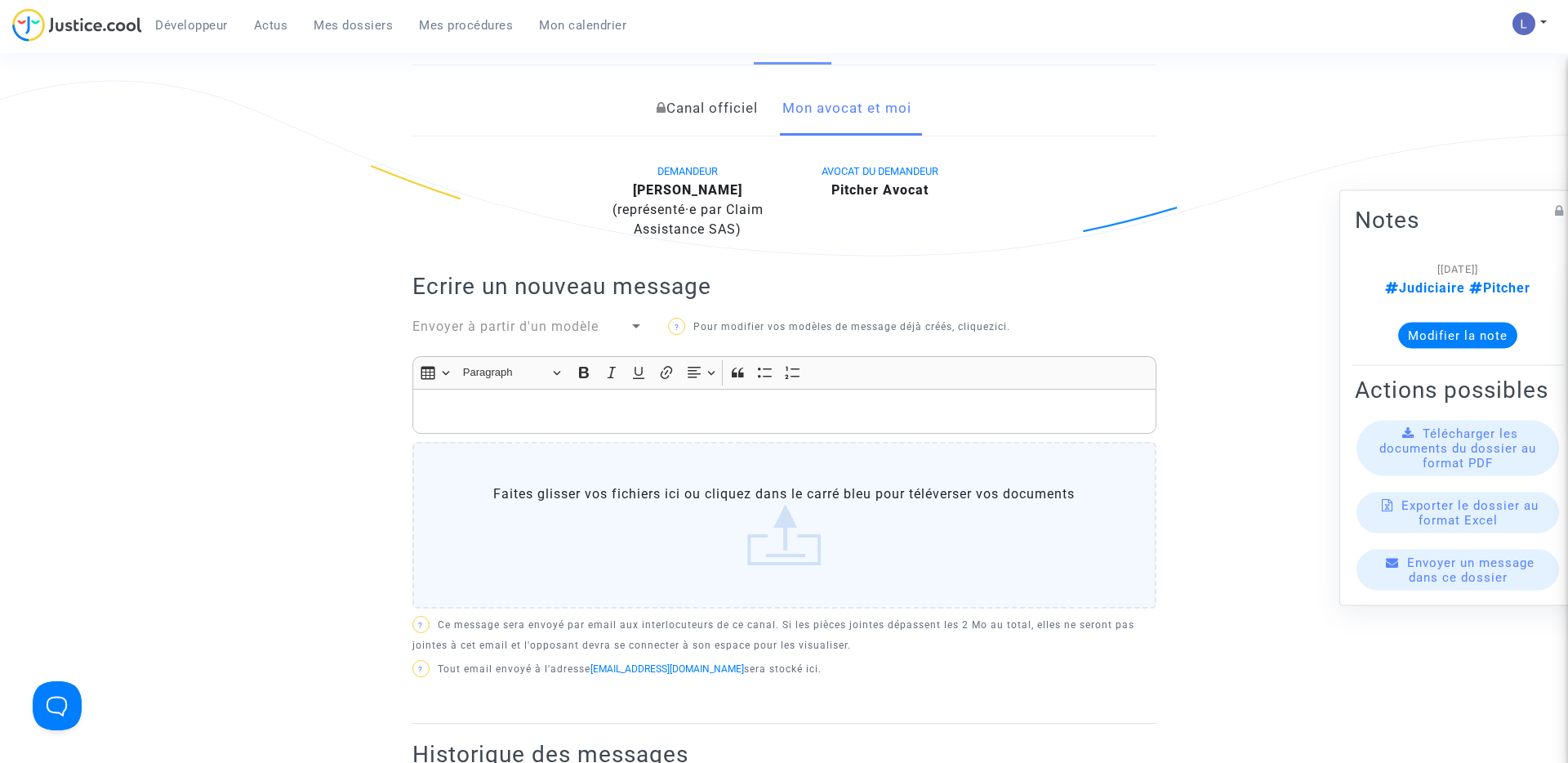
scroll to position [208, 0]
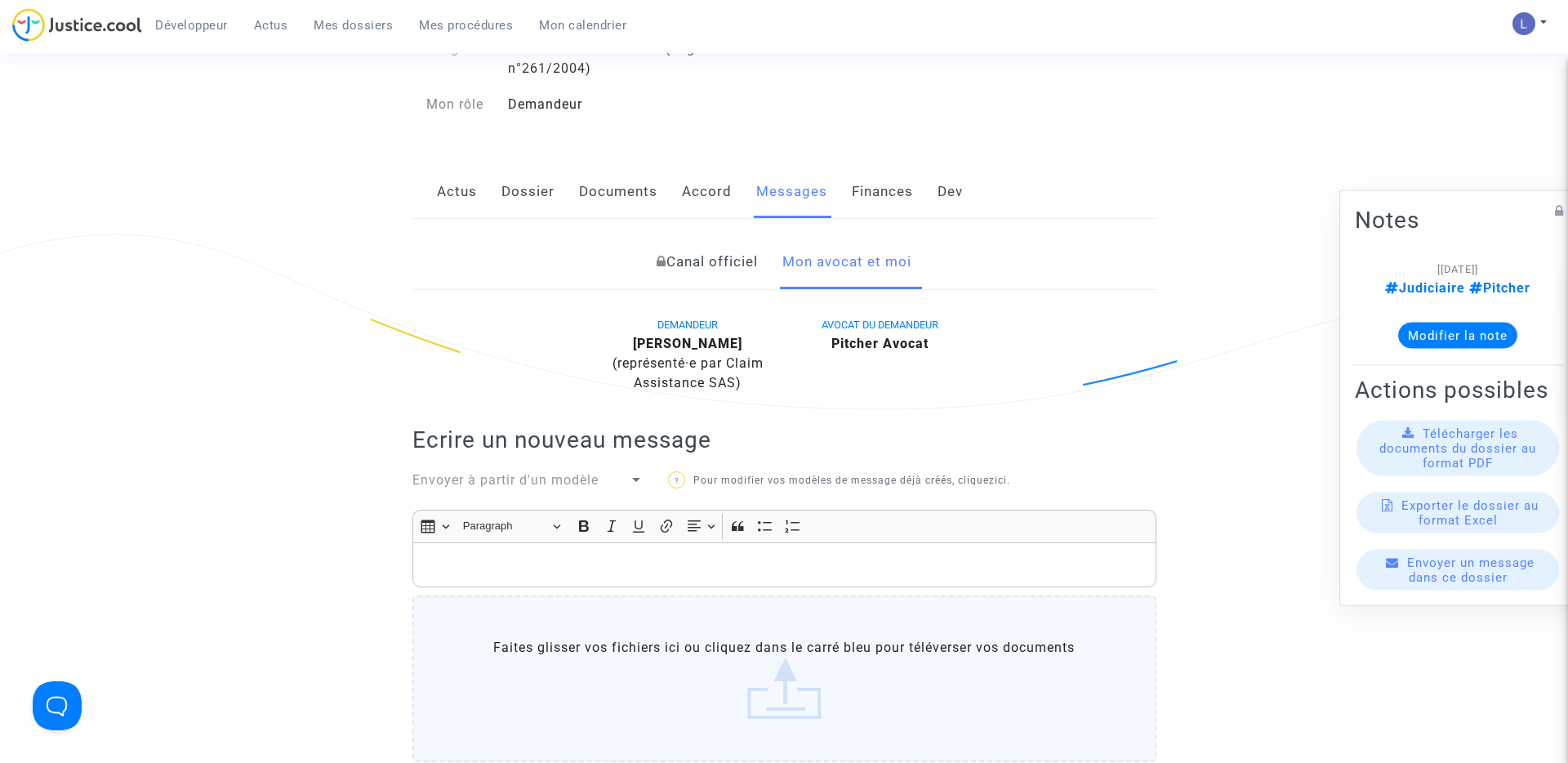
click at [690, 270] on link "Canal officiel" at bounding box center [706, 263] width 101 height 54
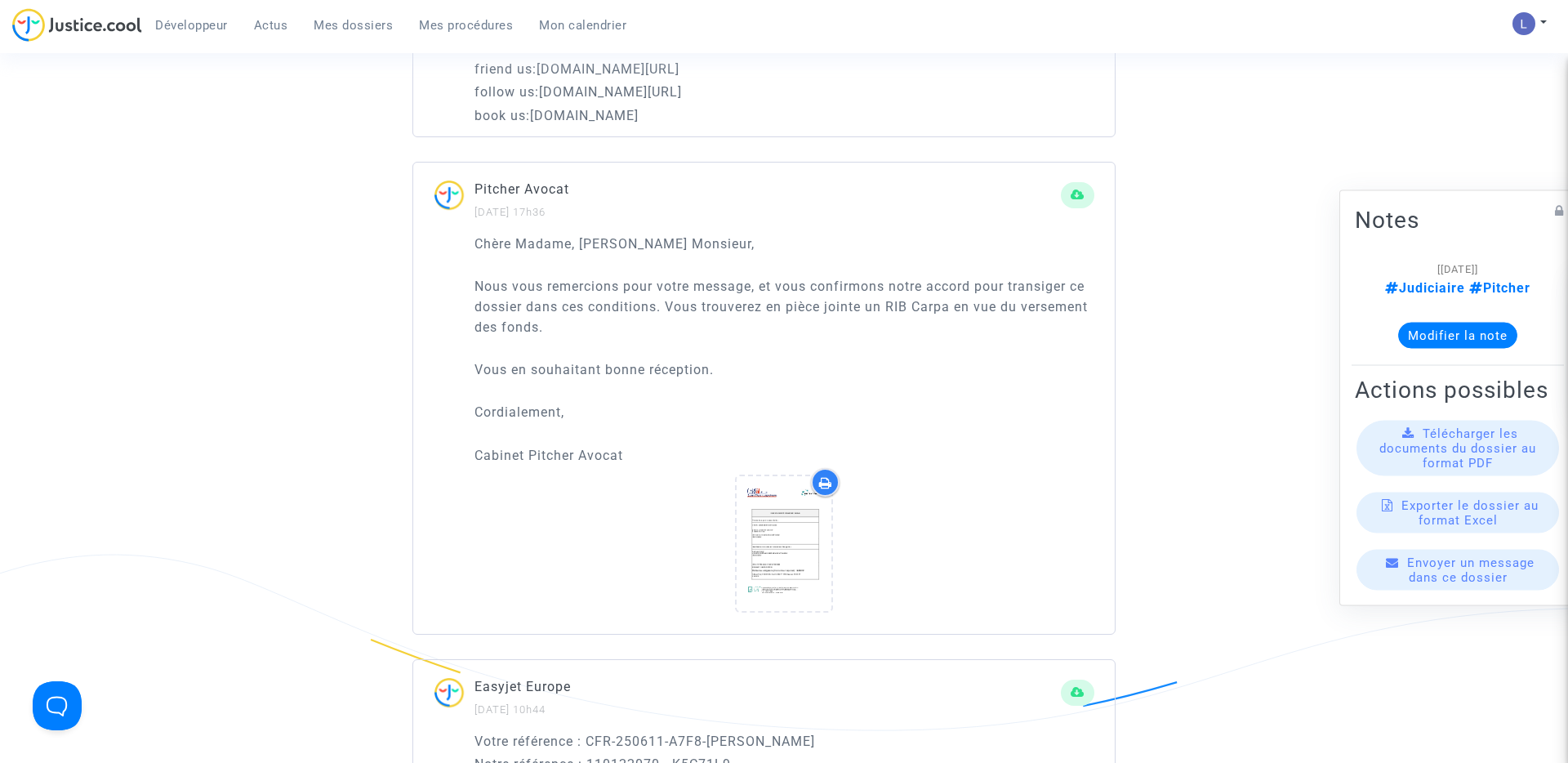
scroll to position [1674, 0]
